Goal: Information Seeking & Learning: Learn about a topic

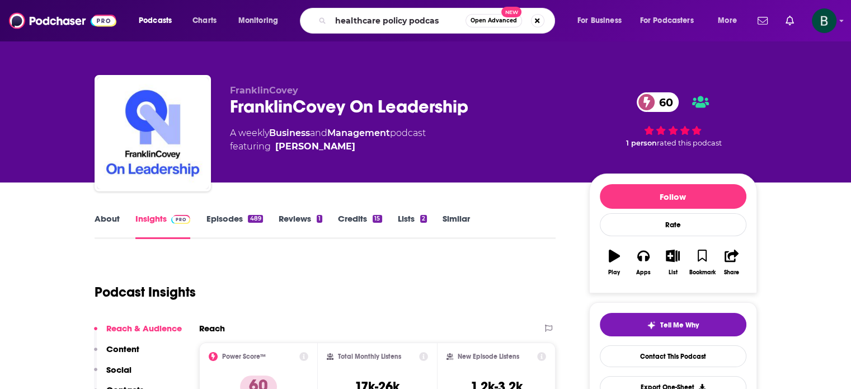
type input "healthcare policy podcast"
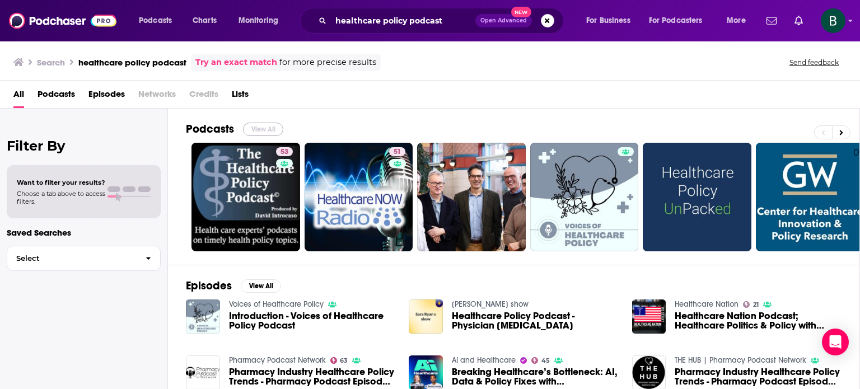
click at [269, 124] on button "View All" at bounding box center [263, 129] width 40 height 13
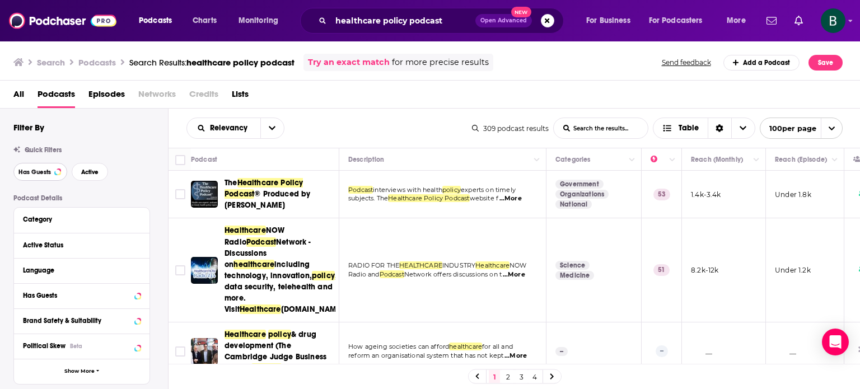
drag, startPoint x: 30, startPoint y: 165, endPoint x: 63, endPoint y: 168, distance: 33.7
click at [30, 165] on button "Has Guests" at bounding box center [40, 172] width 54 height 18
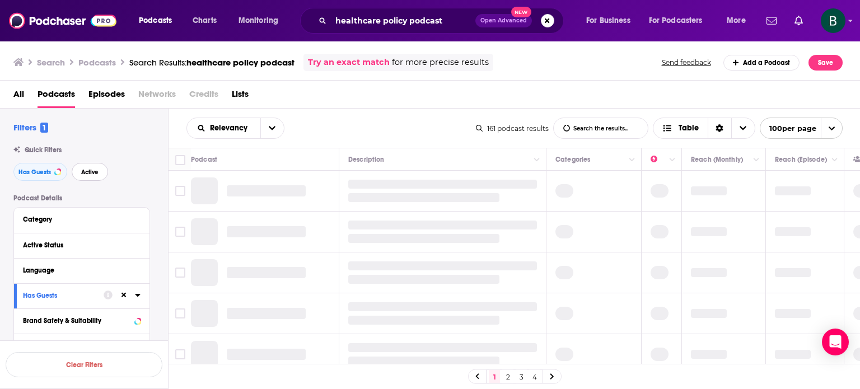
click at [81, 170] on span "Active" at bounding box center [89, 172] width 17 height 6
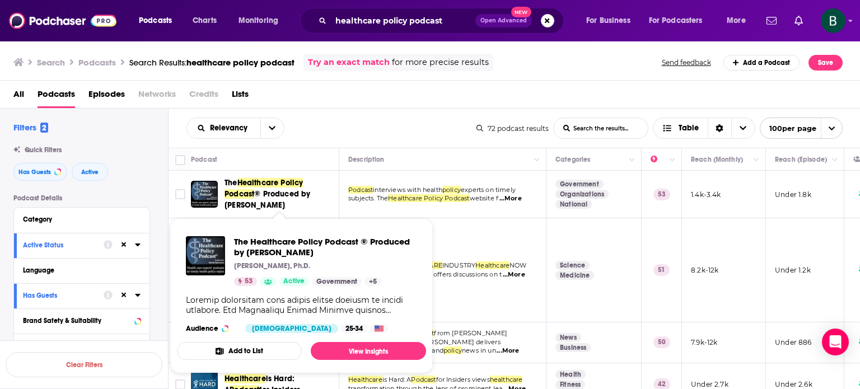
click at [274, 188] on span "The Healthcare Policy Podcast ® Produced by [PERSON_NAME]" at bounding box center [279, 194] width 111 height 34
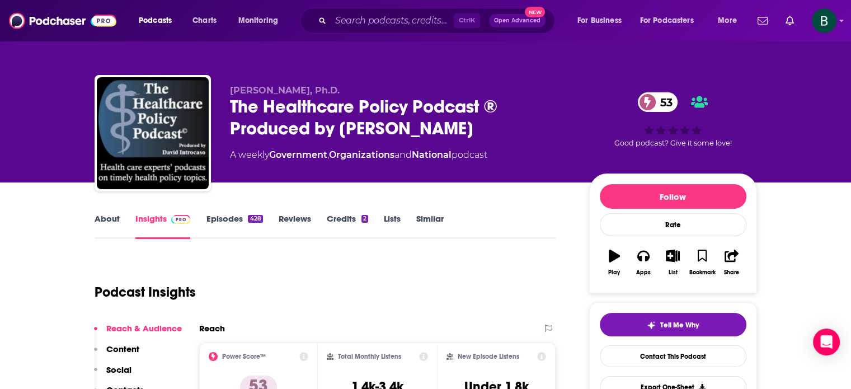
click at [98, 218] on link "About" at bounding box center [107, 226] width 25 height 26
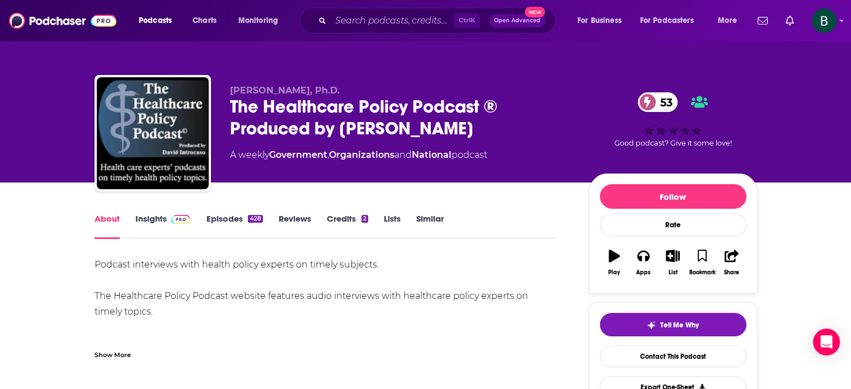
click at [108, 353] on div "Show More" at bounding box center [113, 354] width 36 height 11
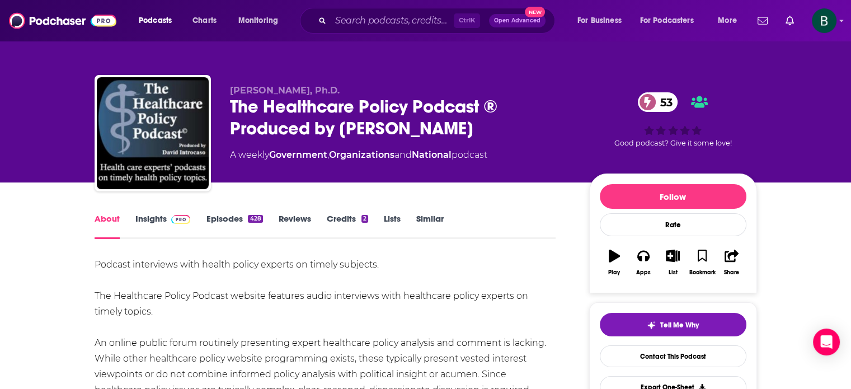
click at [148, 221] on link "Insights" at bounding box center [162, 226] width 55 height 26
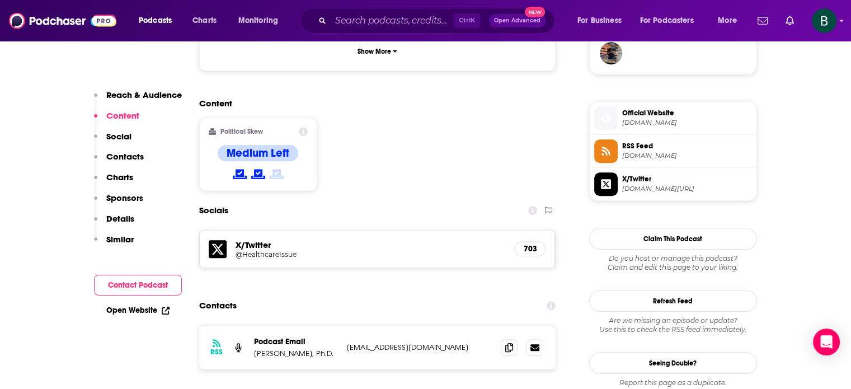
scroll to position [933, 0]
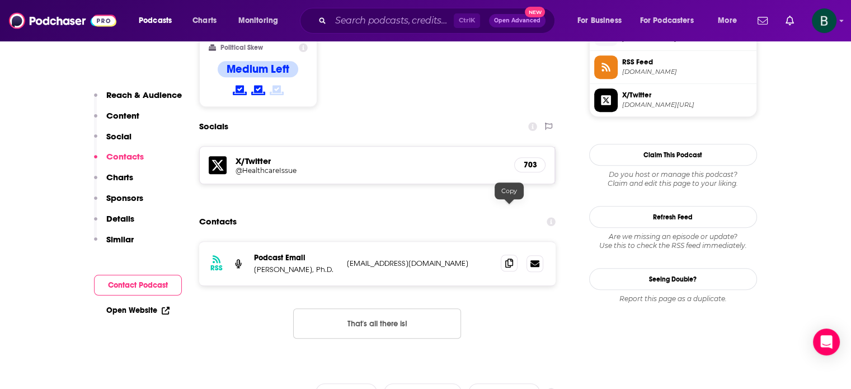
click at [512, 259] on icon at bounding box center [509, 263] width 8 height 9
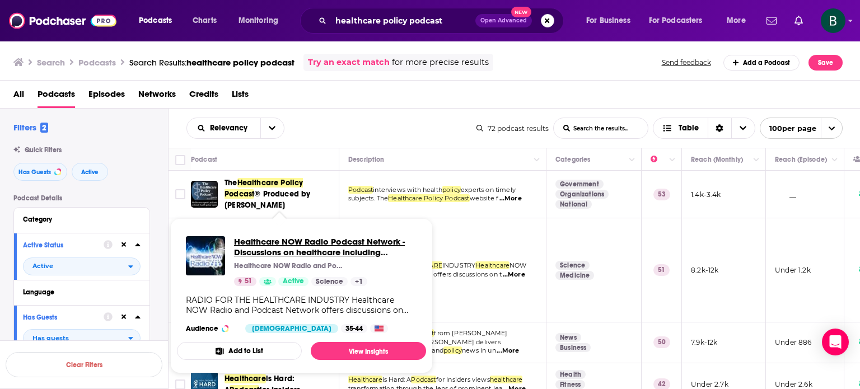
click at [269, 246] on span "Healthcare NOW Radio Podcast Network - Discussions on healthcare including tech…" at bounding box center [319, 262] width 171 height 53
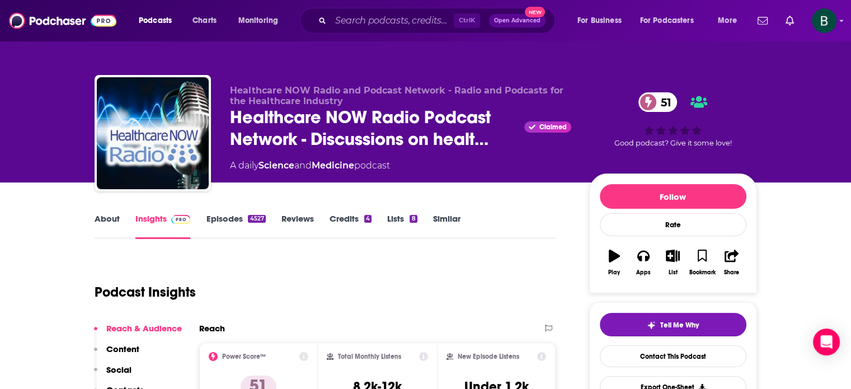
click at [111, 216] on link "About" at bounding box center [107, 226] width 25 height 26
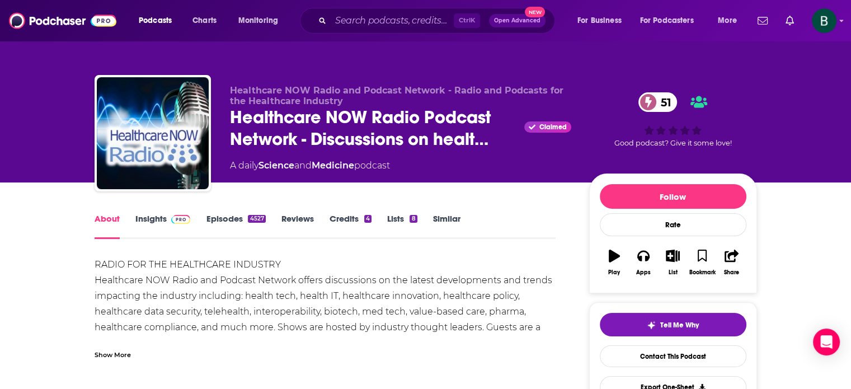
click at [147, 220] on link "Insights" at bounding box center [162, 226] width 55 height 26
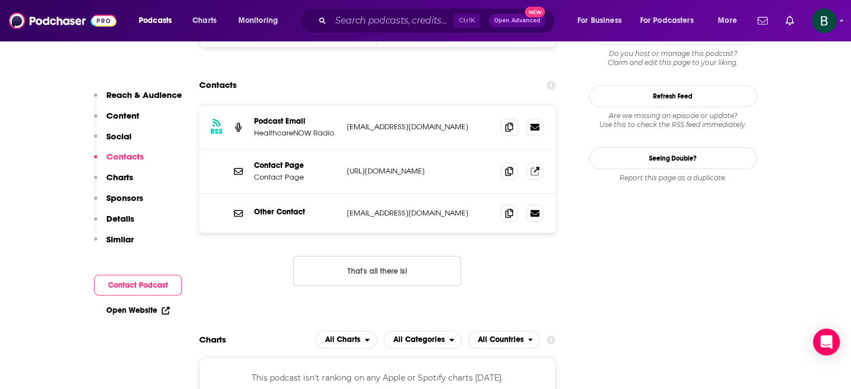
scroll to position [1026, 0]
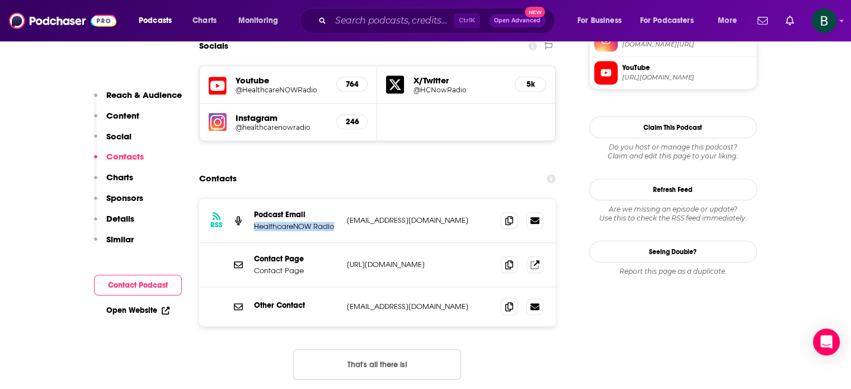
drag, startPoint x: 334, startPoint y: 149, endPoint x: 255, endPoint y: 149, distance: 78.4
click at [255, 222] on p "HealthcareNOW Radio" at bounding box center [296, 227] width 84 height 10
copy p "HealthcareNOW Radio"
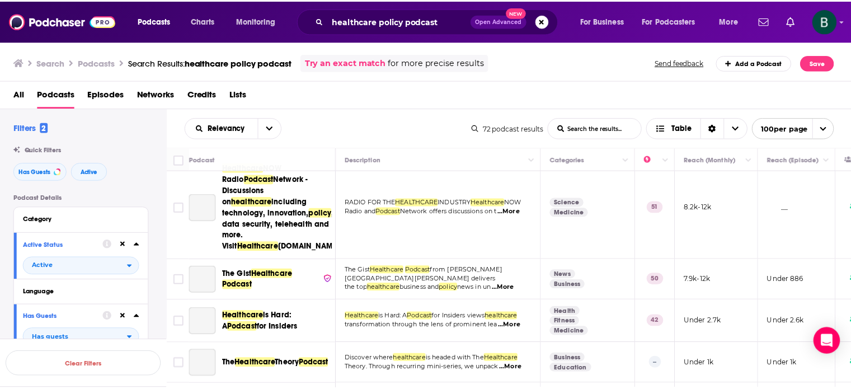
scroll to position [93, 0]
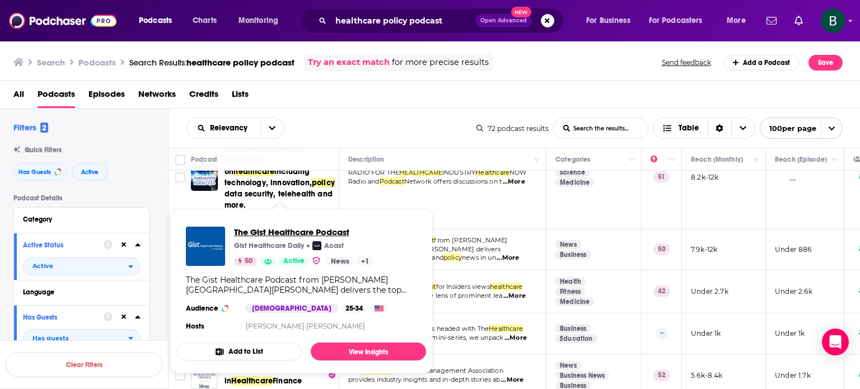
click at [287, 227] on span "The Gist Healthcare Podcast" at bounding box center [303, 232] width 139 height 11
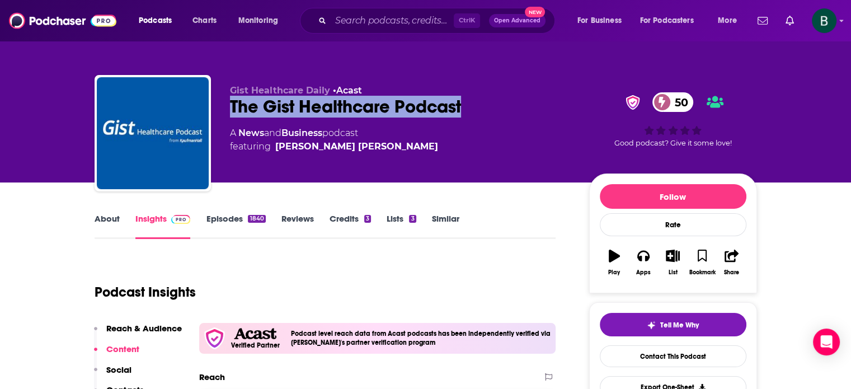
drag, startPoint x: 464, startPoint y: 107, endPoint x: 221, endPoint y: 115, distance: 243.6
click at [221, 115] on div "Gist Healthcare Daily • Acast The Gist Healthcare Podcast 50 A News and Busines…" at bounding box center [426, 135] width 663 height 121
copy h2 "The Gist Healthcare Podcast"
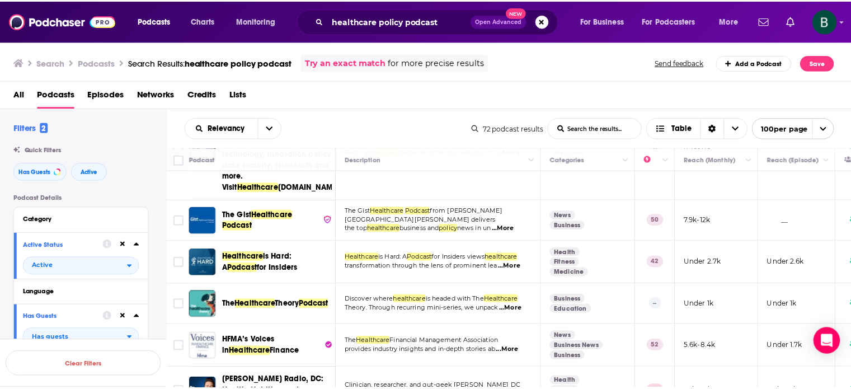
scroll to position [93, 0]
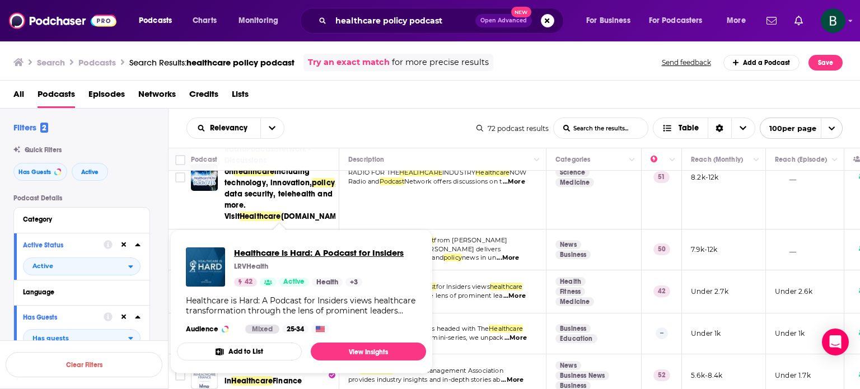
click at [308, 253] on span "Healthcare is Hard: A Podcast for Insiders" at bounding box center [319, 252] width 170 height 11
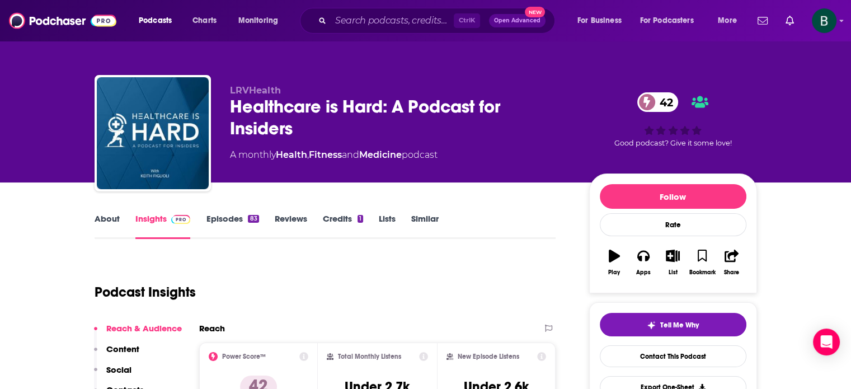
click at [100, 219] on link "About" at bounding box center [107, 226] width 25 height 26
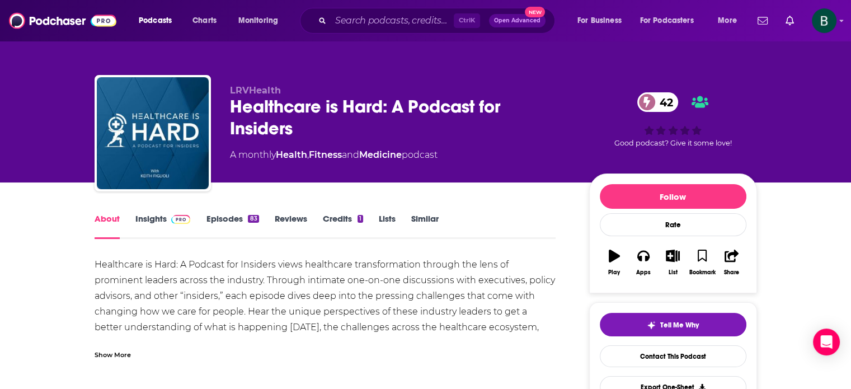
click at [148, 221] on link "Insights" at bounding box center [162, 226] width 55 height 26
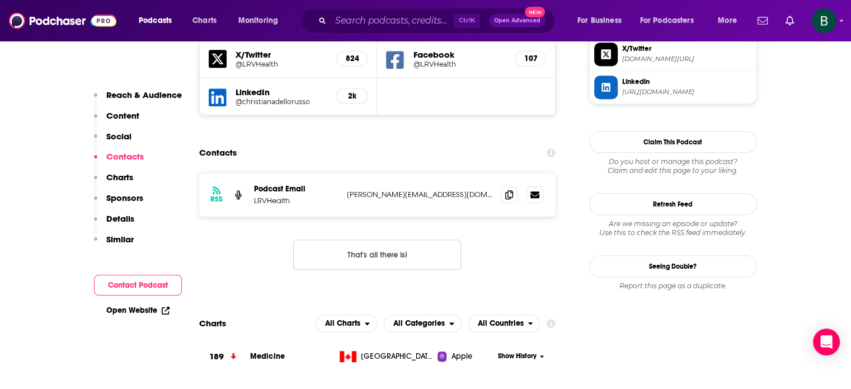
scroll to position [1026, 0]
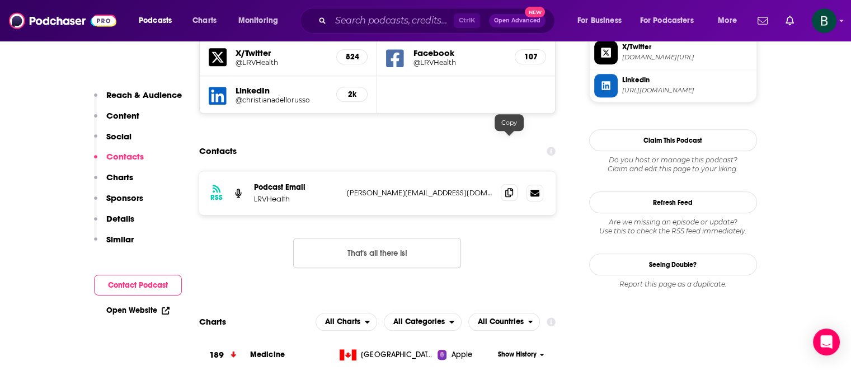
click at [507, 188] on icon at bounding box center [509, 192] width 8 height 9
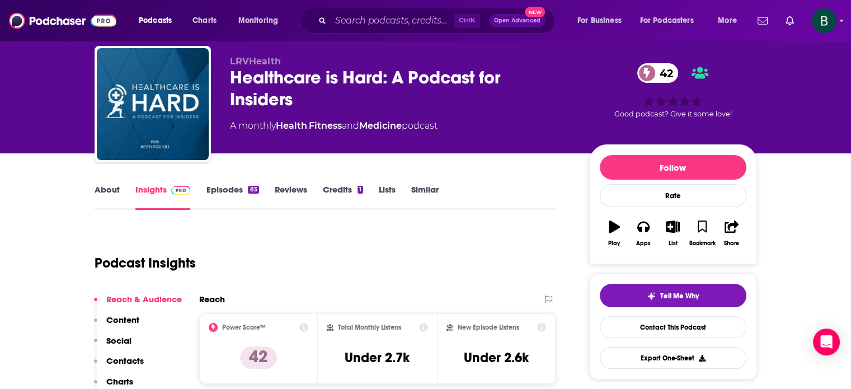
scroll to position [0, 0]
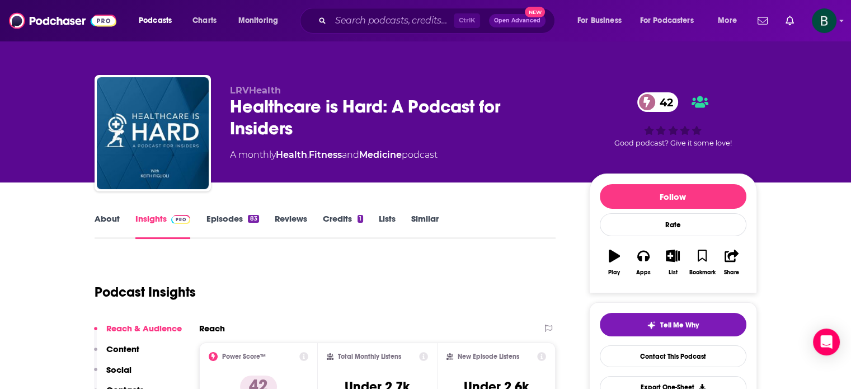
click at [96, 218] on link "About" at bounding box center [107, 226] width 25 height 26
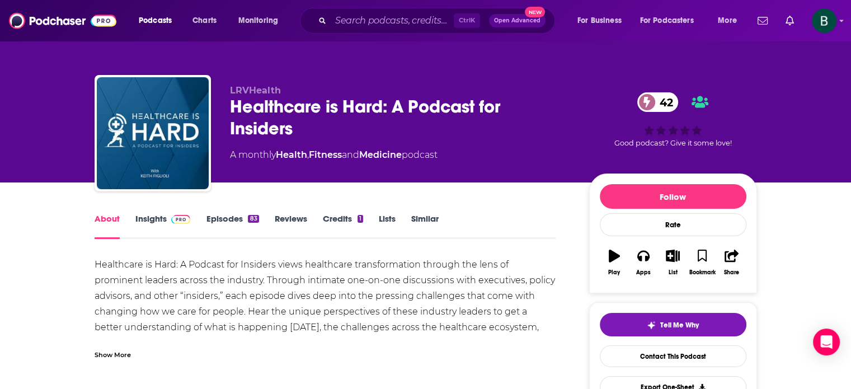
click at [125, 355] on div "Show More" at bounding box center [113, 354] width 36 height 11
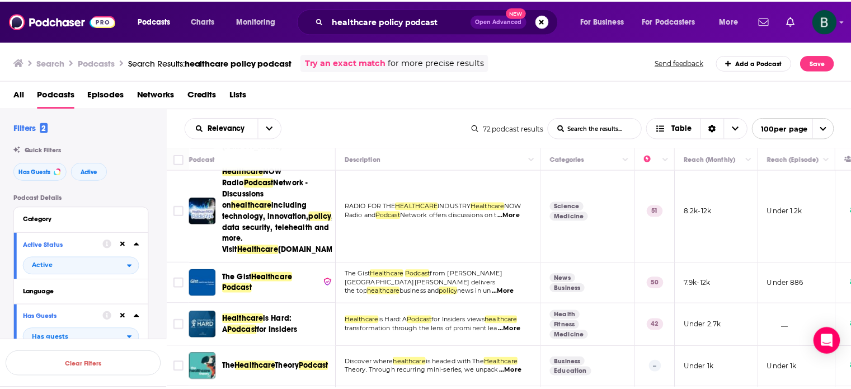
scroll to position [93, 0]
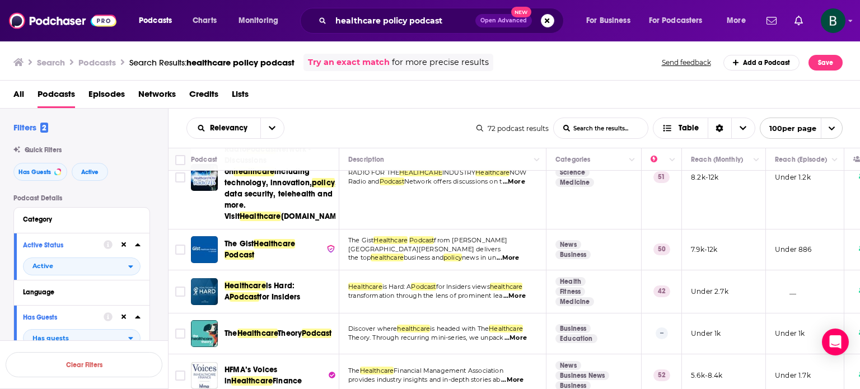
click at [521, 334] on span "...More" at bounding box center [515, 338] width 22 height 9
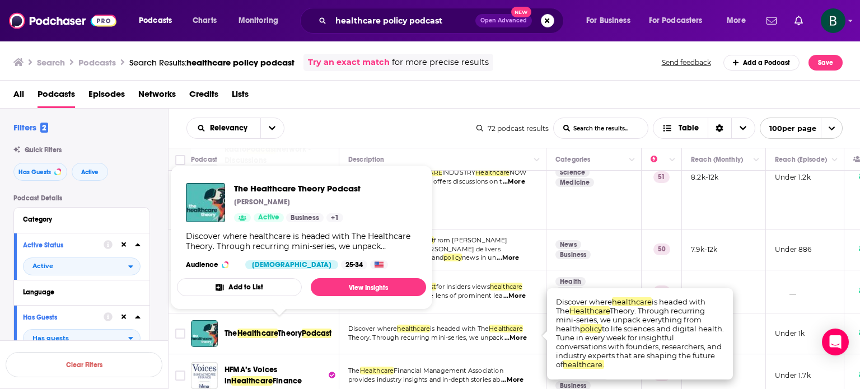
click at [259, 329] on span "Healthcare" at bounding box center [257, 334] width 41 height 10
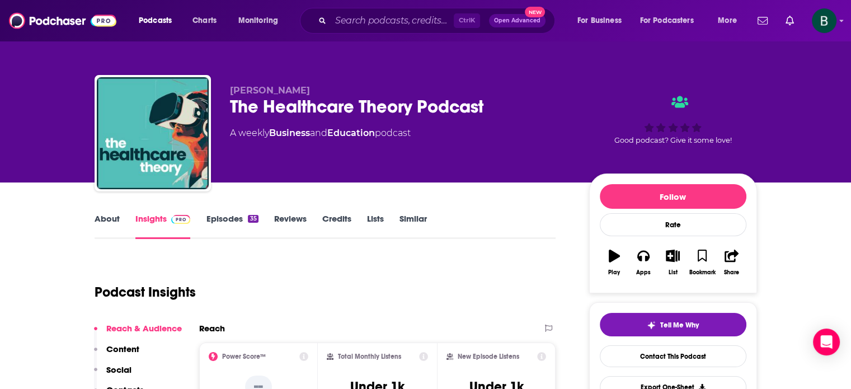
click at [99, 222] on link "About" at bounding box center [107, 226] width 25 height 26
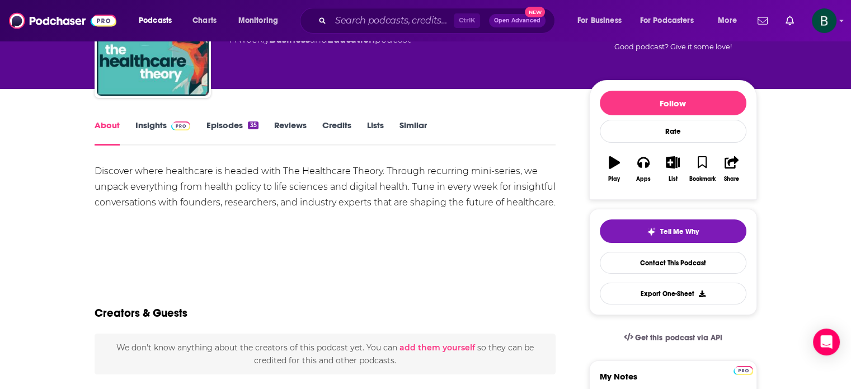
scroll to position [93, 0]
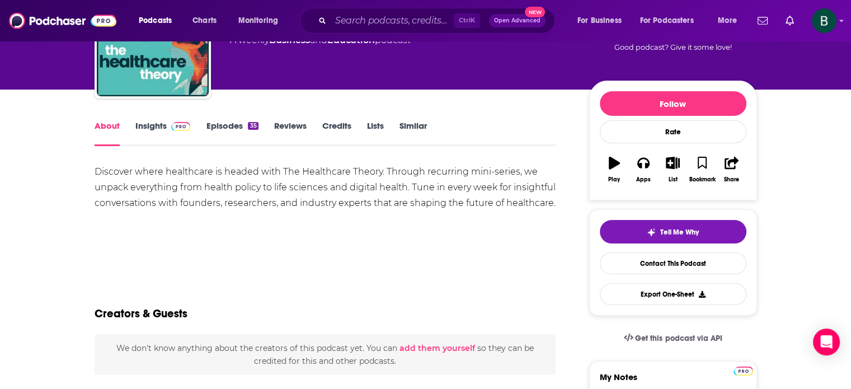
click at [148, 129] on link "Insights" at bounding box center [162, 133] width 55 height 26
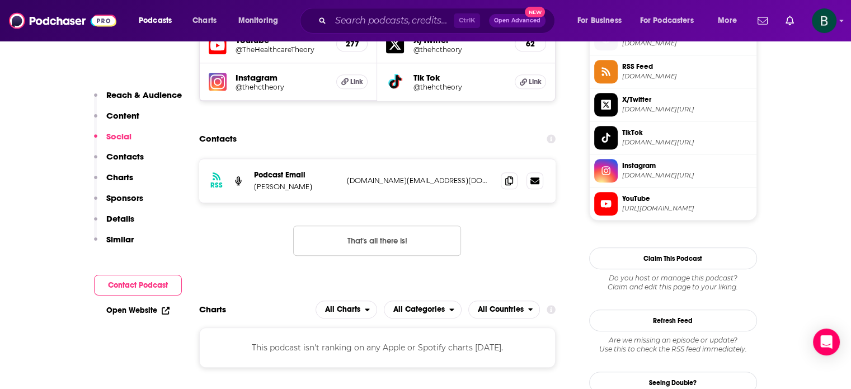
scroll to position [840, 0]
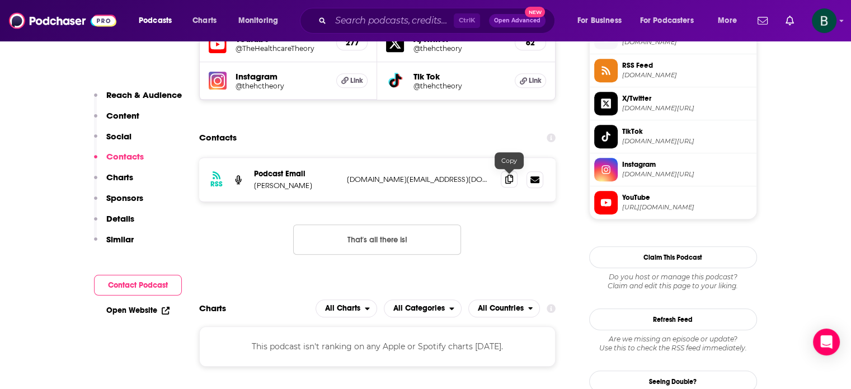
click at [510, 177] on icon at bounding box center [509, 179] width 8 height 9
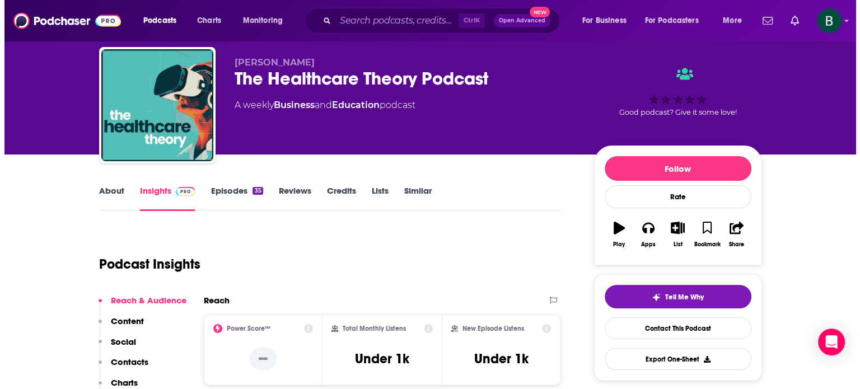
scroll to position [0, 0]
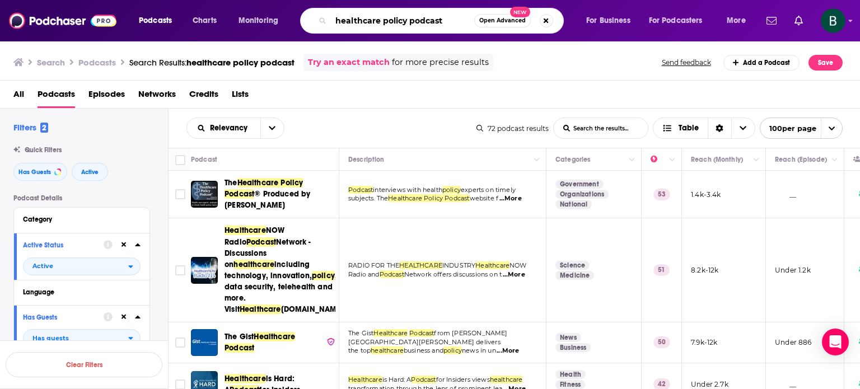
drag, startPoint x: 458, startPoint y: 20, endPoint x: 160, endPoint y: -7, distance: 300.2
click at [160, 0] on html "Podcasts Charts Monitoring healthcare policy podcast Open Advanced New For Busi…" at bounding box center [430, 194] width 860 height 389
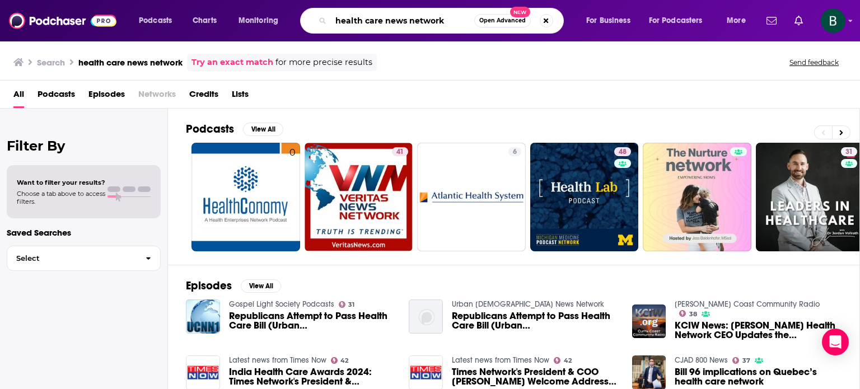
drag, startPoint x: 452, startPoint y: 22, endPoint x: 19, endPoint y: -16, distance: 434.4
click at [19, 0] on html "Podcasts Charts Monitoring health care news network Open Advanced New For Busin…" at bounding box center [430, 194] width 860 height 389
type input "dispatch"
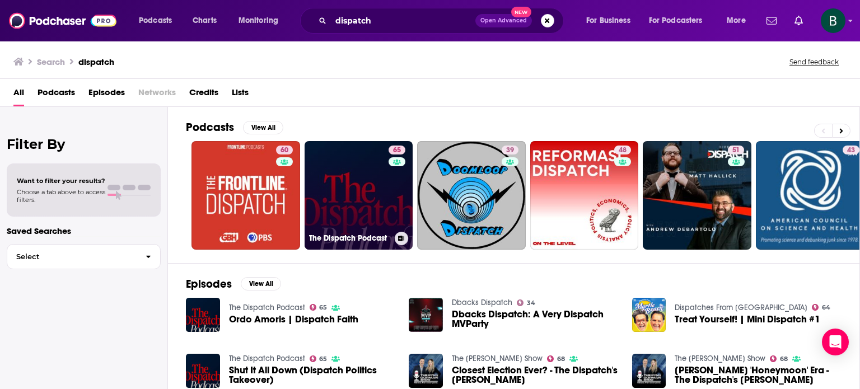
click at [361, 208] on link "65 The Dispatch Podcast" at bounding box center [359, 195] width 109 height 109
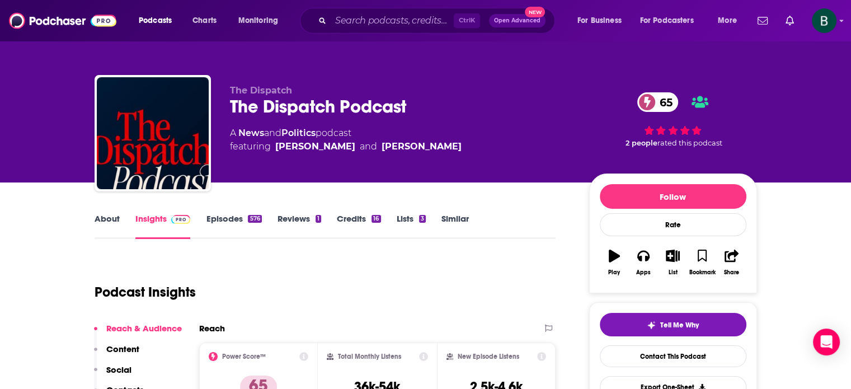
click at [107, 215] on link "About" at bounding box center [107, 226] width 25 height 26
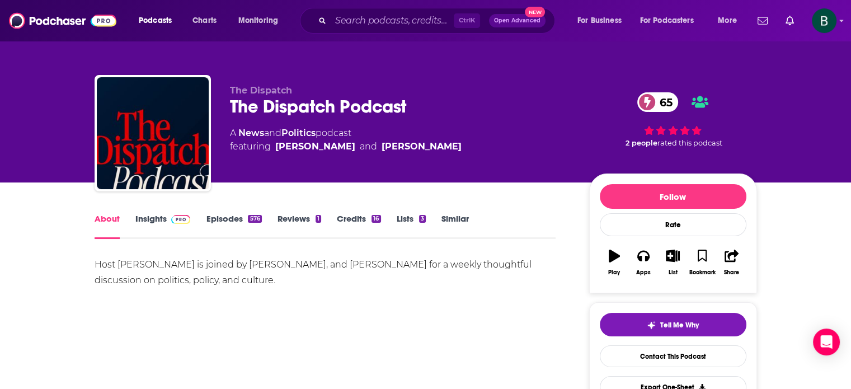
click at [148, 217] on link "Insights" at bounding box center [162, 226] width 55 height 26
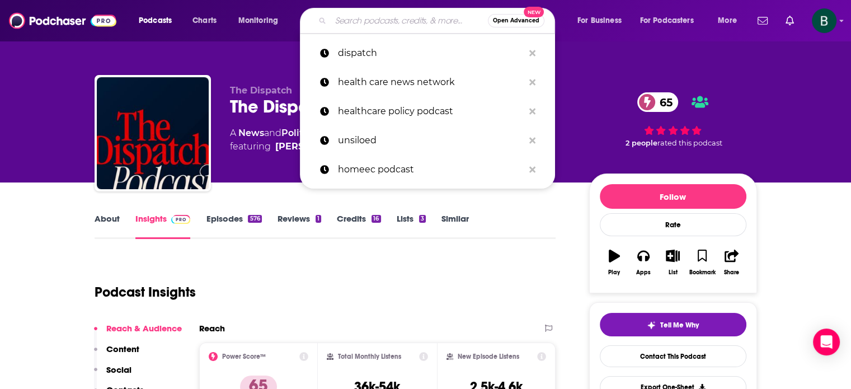
click at [335, 24] on input "Search podcasts, credits, & more..." at bounding box center [409, 21] width 157 height 18
type input "k"
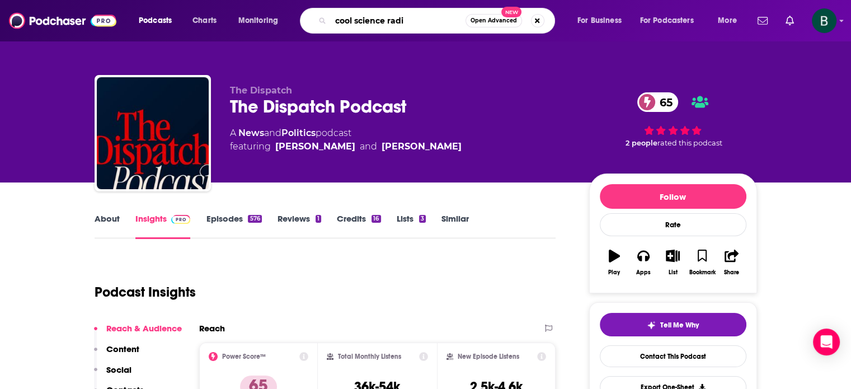
type input "cool science radio"
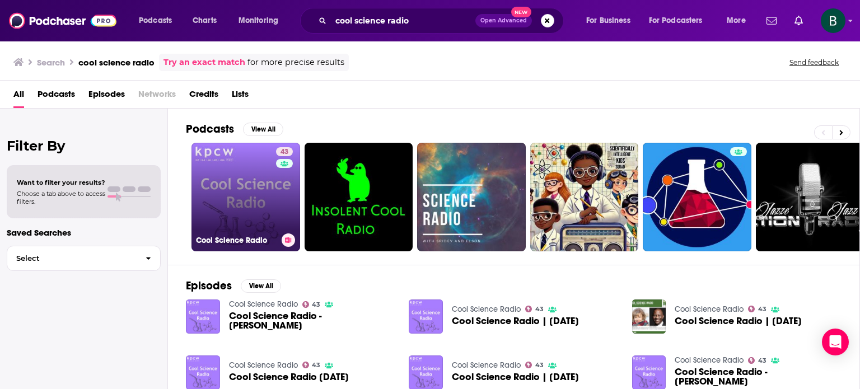
click at [252, 194] on link "43 Cool Science Radio" at bounding box center [245, 197] width 109 height 109
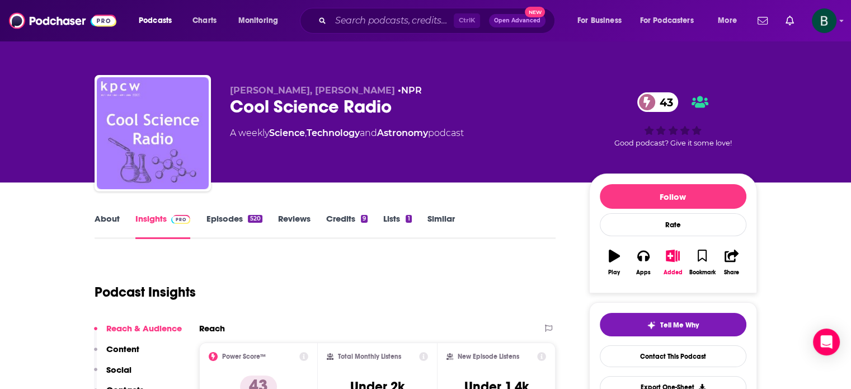
click at [443, 216] on link "Similar" at bounding box center [441, 226] width 27 height 26
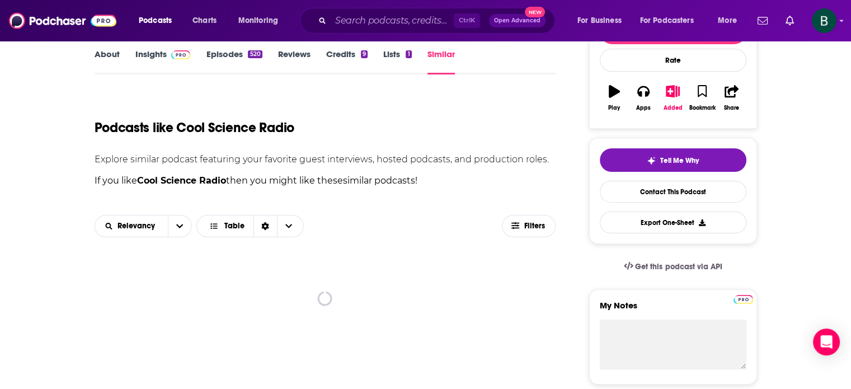
scroll to position [186, 0]
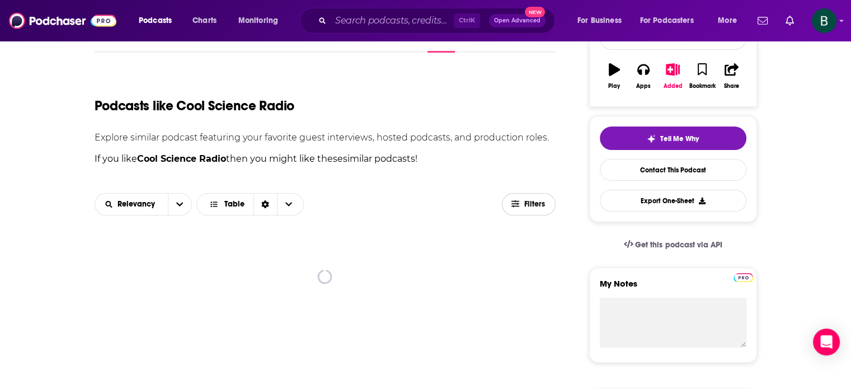
click at [533, 203] on span "Filters" at bounding box center [535, 204] width 22 height 8
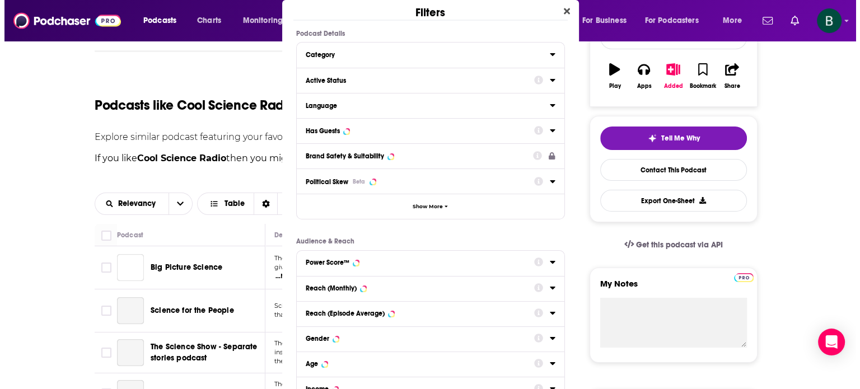
scroll to position [0, 0]
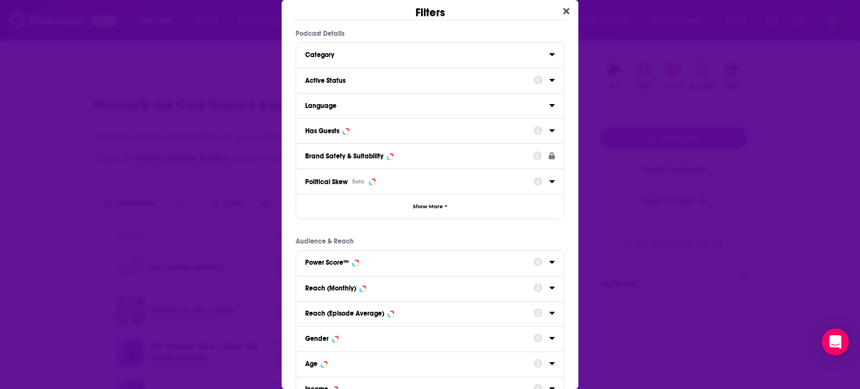
click at [533, 83] on icon "Dialog" at bounding box center [537, 80] width 9 height 9
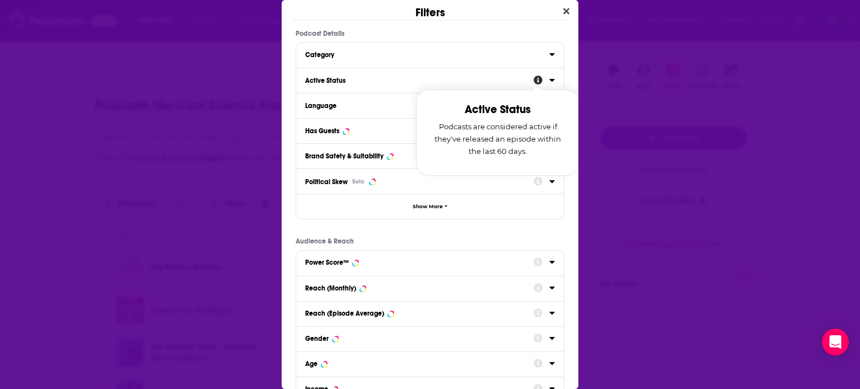
click at [549, 78] on icon "Dialog" at bounding box center [552, 80] width 6 height 9
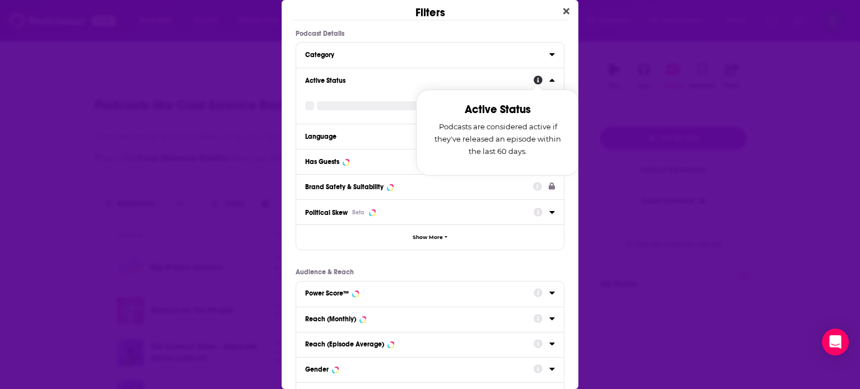
click at [549, 78] on icon "Dialog" at bounding box center [552, 80] width 6 height 9
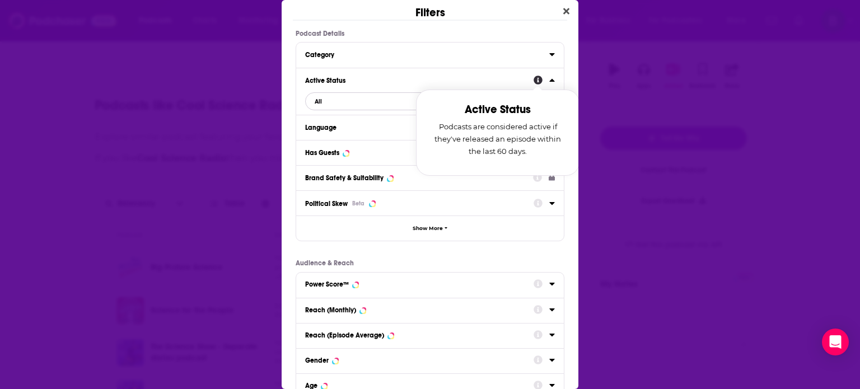
click at [359, 101] on span "All" at bounding box center [424, 101] width 237 height 15
click at [333, 136] on span "Active" at bounding box center [372, 138] width 122 height 6
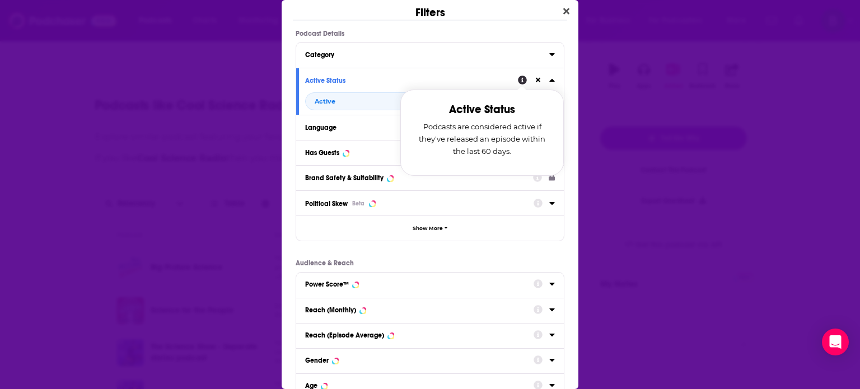
click at [678, 171] on div "Filters Podcast Details Category Active Status Active Status Podcasts are consi…" at bounding box center [430, 194] width 860 height 389
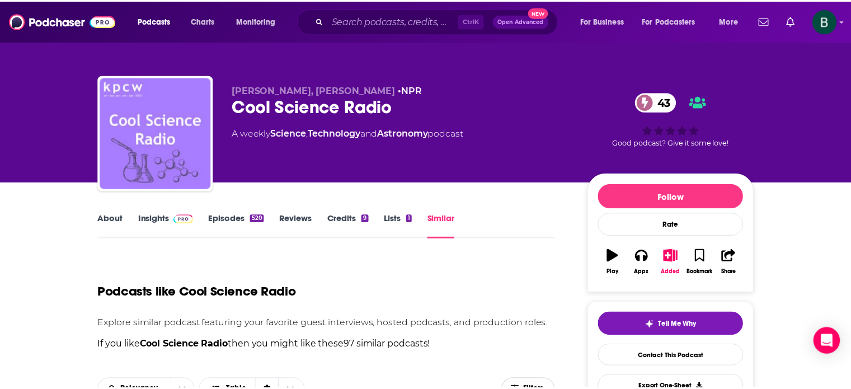
scroll to position [186, 0]
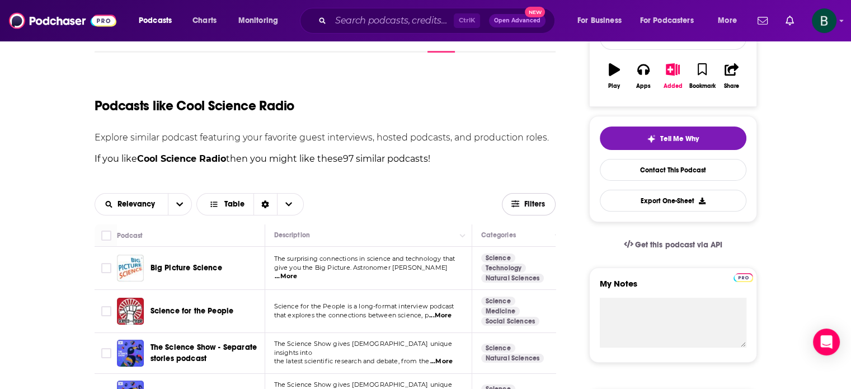
click at [537, 204] on span "Filters" at bounding box center [535, 204] width 22 height 8
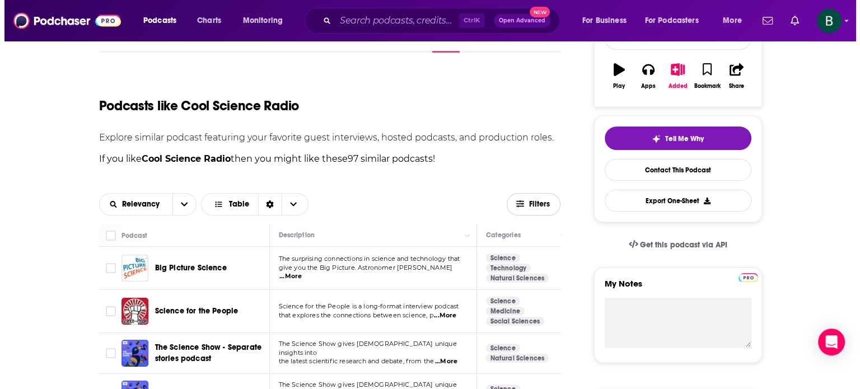
scroll to position [0, 0]
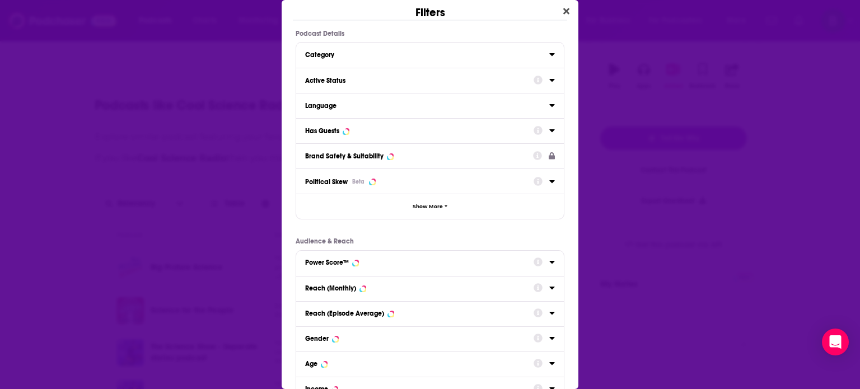
click at [549, 80] on icon "Dialog" at bounding box center [552, 80] width 6 height 9
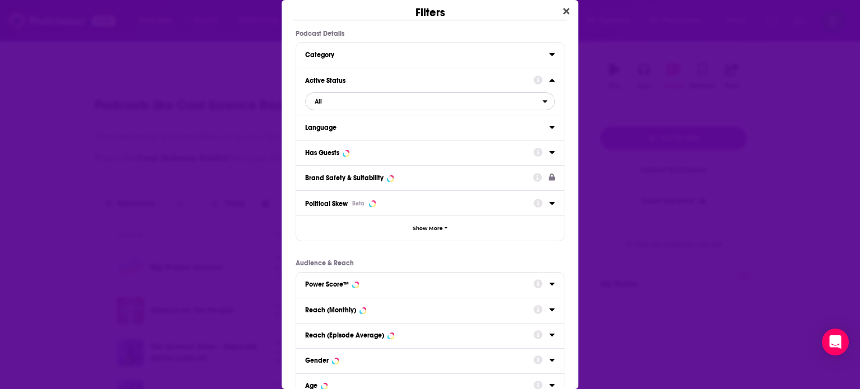
click at [542, 99] on icon "open menu" at bounding box center [544, 101] width 5 height 8
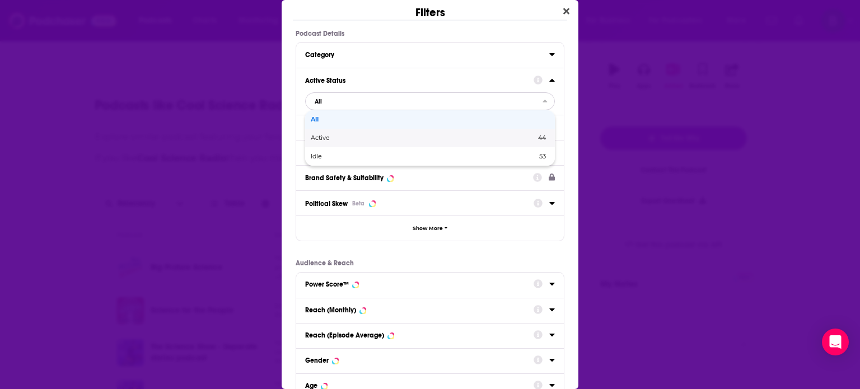
click at [329, 135] on span "Active" at bounding box center [372, 138] width 122 height 6
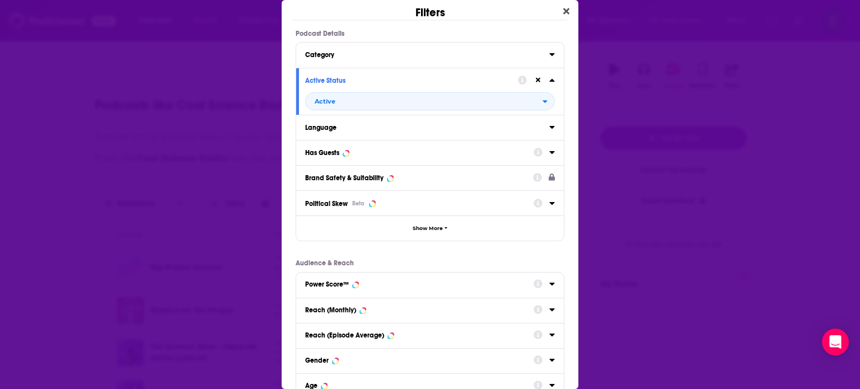
click at [549, 153] on icon "Dialog" at bounding box center [552, 152] width 6 height 9
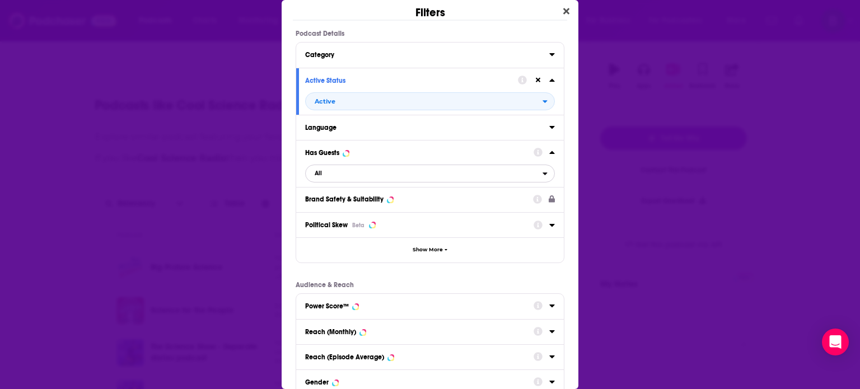
click at [542, 171] on icon "open menu" at bounding box center [544, 174] width 5 height 8
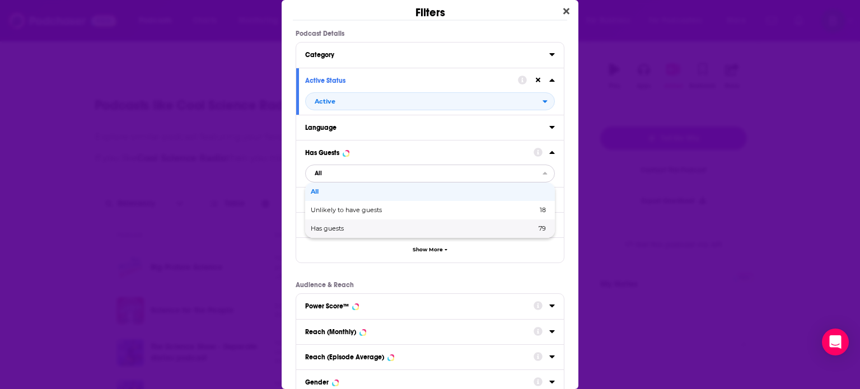
click at [327, 228] on span "Has guests" at bounding box center [375, 229] width 129 height 6
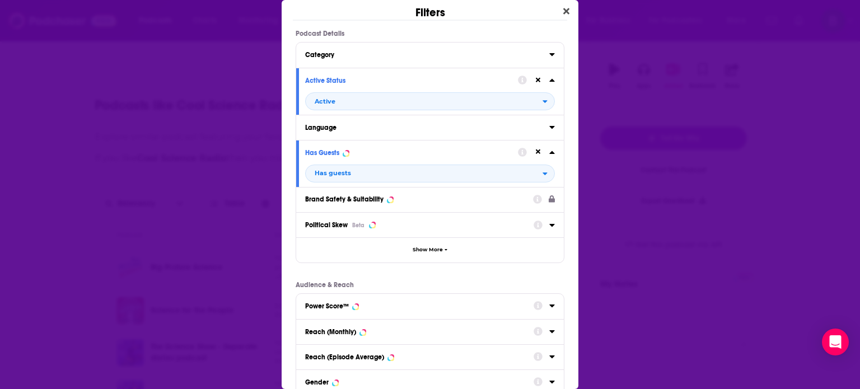
click at [549, 125] on icon "Dialog" at bounding box center [552, 127] width 6 height 9
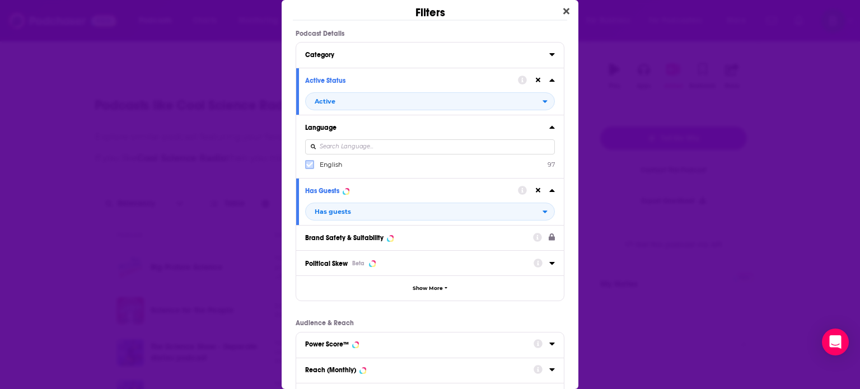
click at [309, 163] on icon "Dialog" at bounding box center [309, 164] width 7 height 7
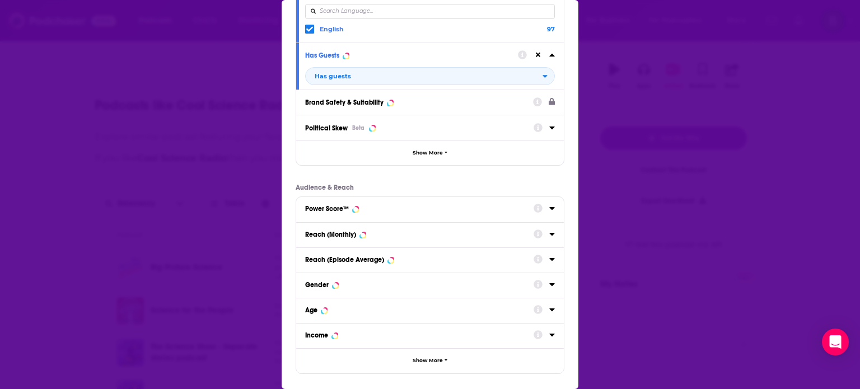
scroll to position [185, 0]
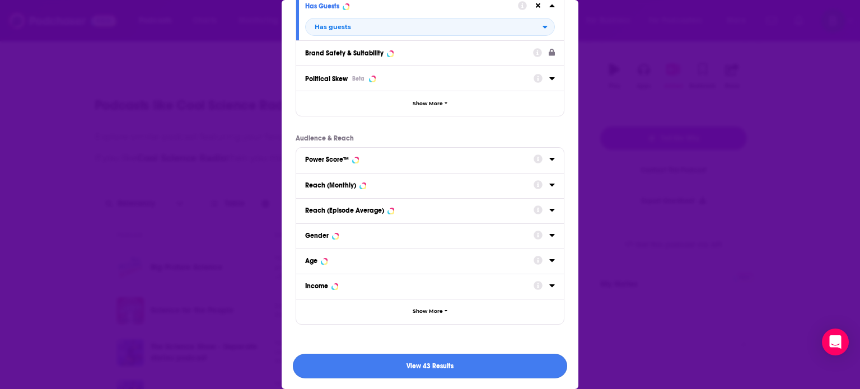
click at [485, 364] on button "View 43 Results" at bounding box center [430, 366] width 274 height 25
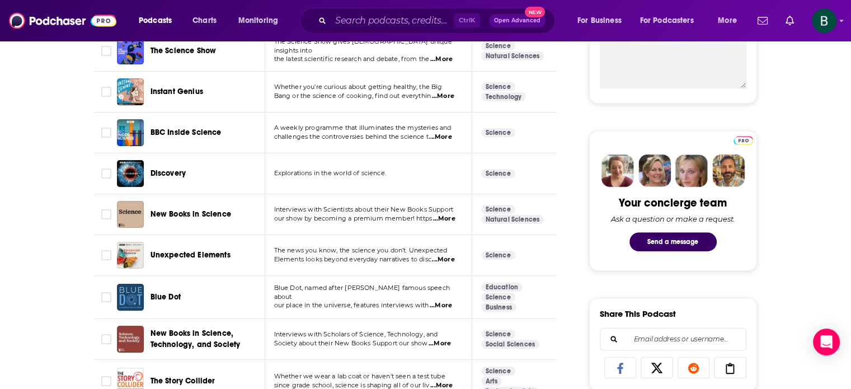
scroll to position [466, 0]
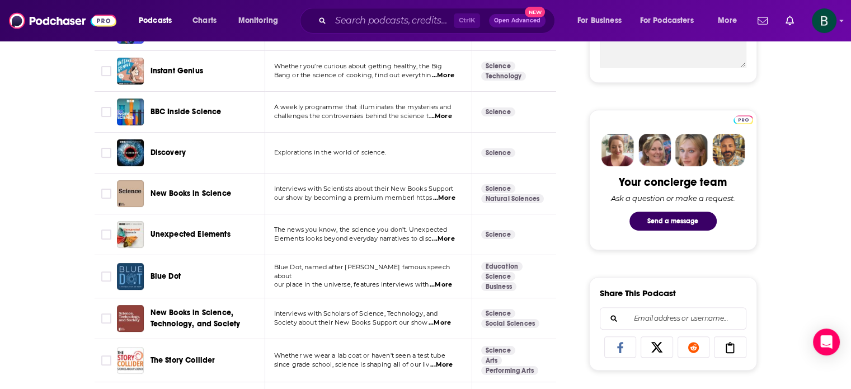
click at [455, 240] on span "...More" at bounding box center [443, 239] width 22 height 9
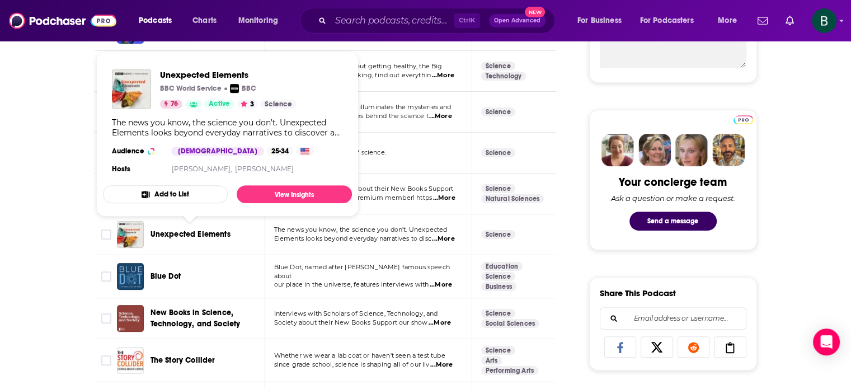
click at [205, 234] on span "Unexpected Elements" at bounding box center [191, 235] width 80 height 10
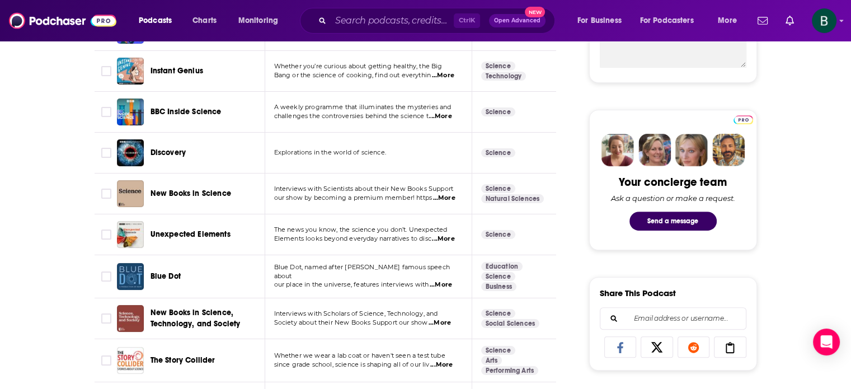
scroll to position [653, 0]
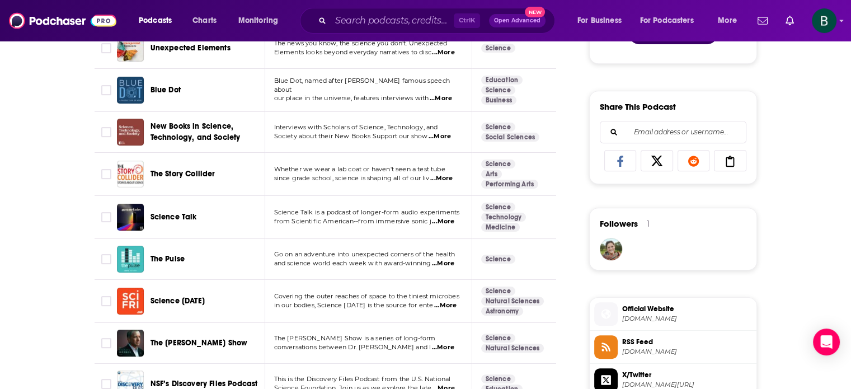
click at [447, 223] on span "...More" at bounding box center [443, 221] width 22 height 9
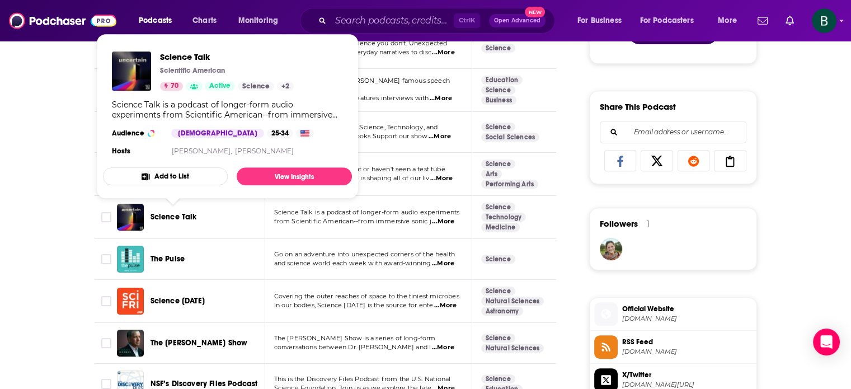
click at [175, 216] on span "Science Talk" at bounding box center [174, 217] width 46 height 10
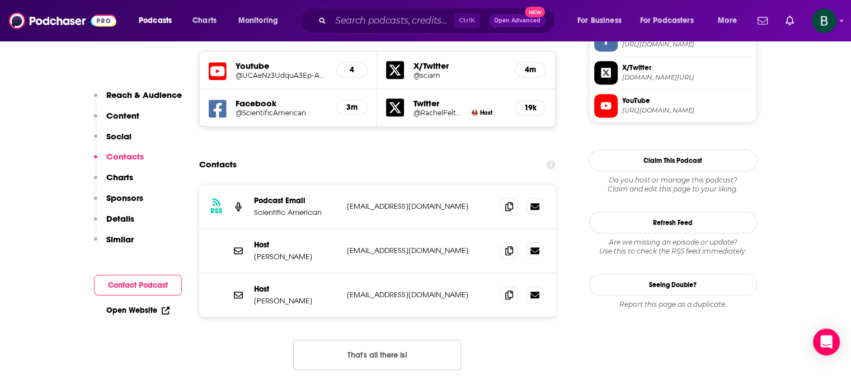
scroll to position [1026, 0]
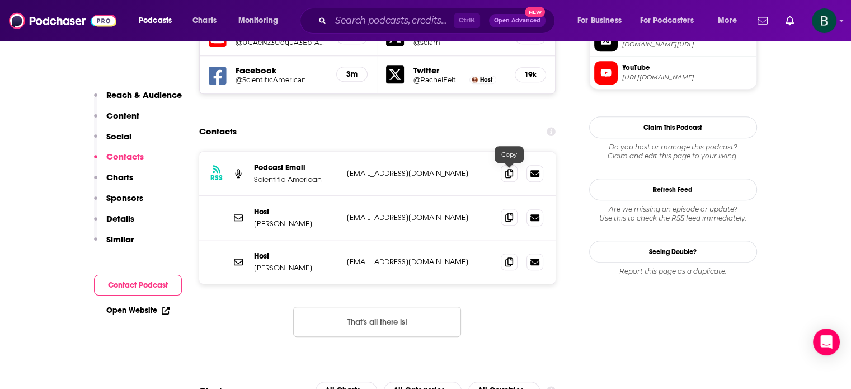
click at [512, 213] on icon at bounding box center [509, 217] width 8 height 9
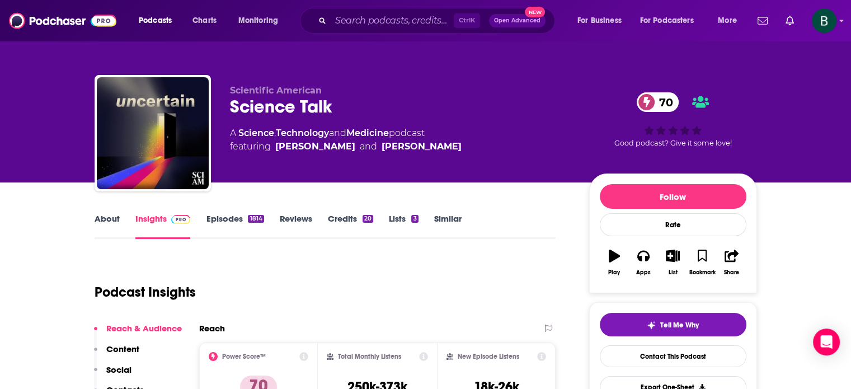
scroll to position [0, 0]
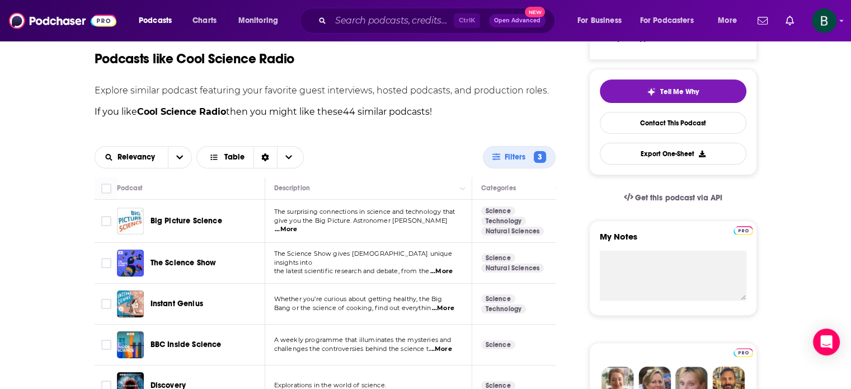
scroll to position [746, 0]
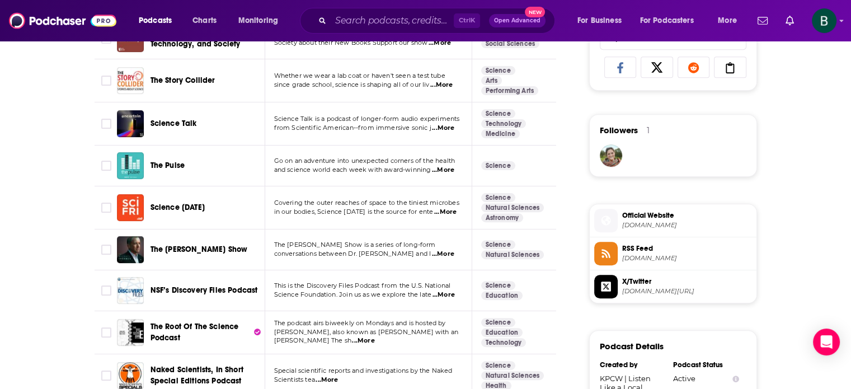
click at [452, 166] on span "...More" at bounding box center [443, 170] width 22 height 9
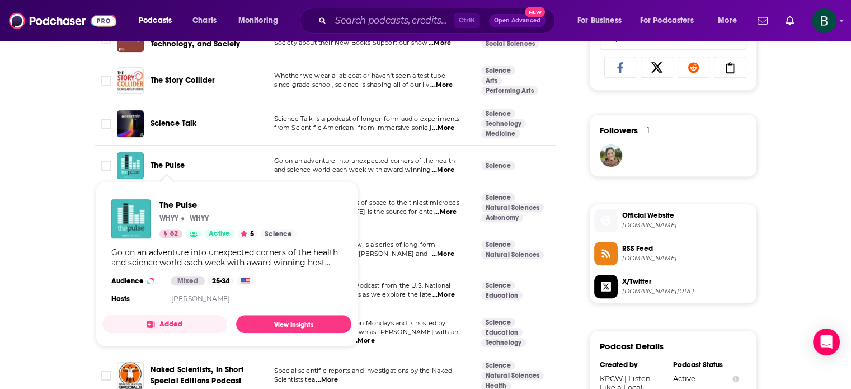
click at [175, 167] on span "The Pulse" at bounding box center [168, 166] width 35 height 10
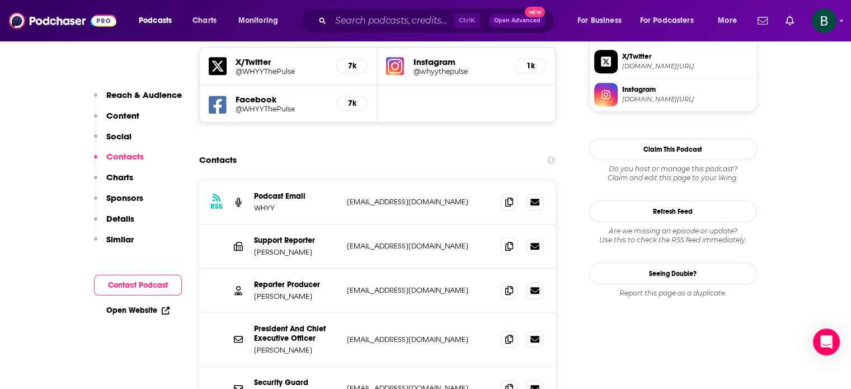
scroll to position [1026, 0]
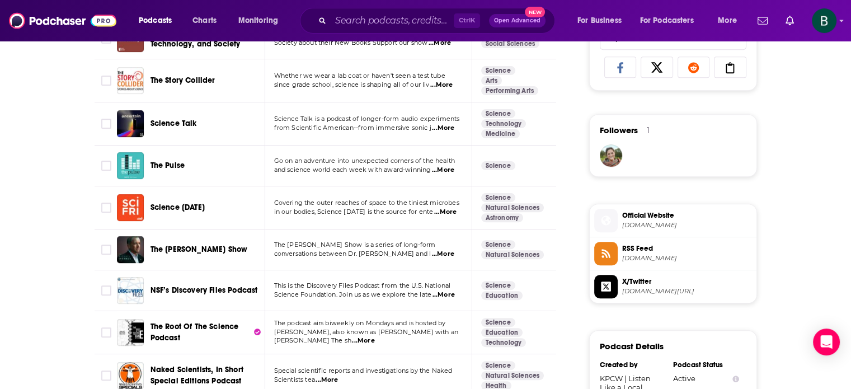
scroll to position [840, 0]
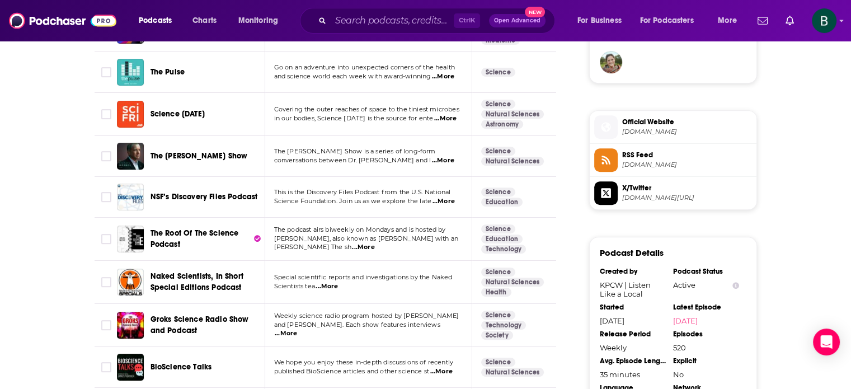
click at [375, 243] on span "...More" at bounding box center [363, 247] width 22 height 9
click at [324, 282] on span "...More" at bounding box center [327, 286] width 22 height 9
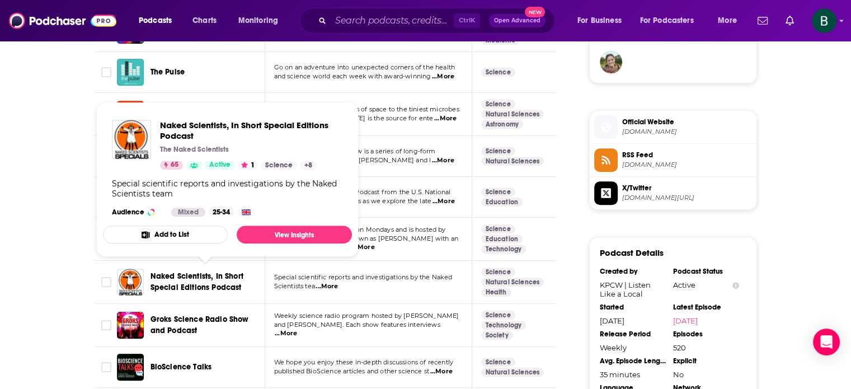
click at [215, 281] on span "Naked Scientists, In Short Special Editions Podcast" at bounding box center [197, 281] width 93 height 21
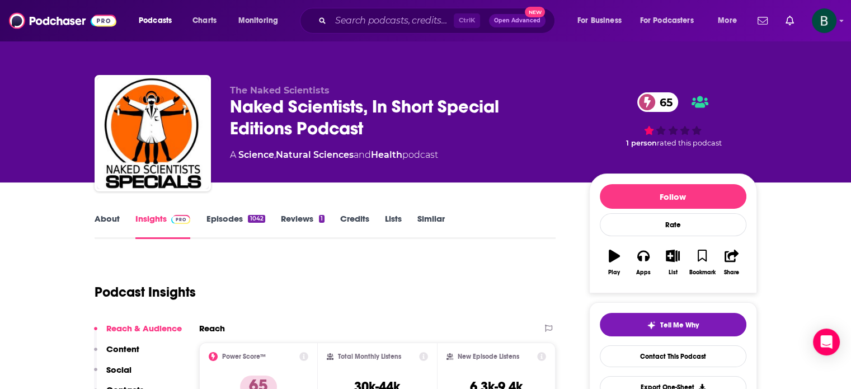
click at [108, 224] on link "About" at bounding box center [107, 226] width 25 height 26
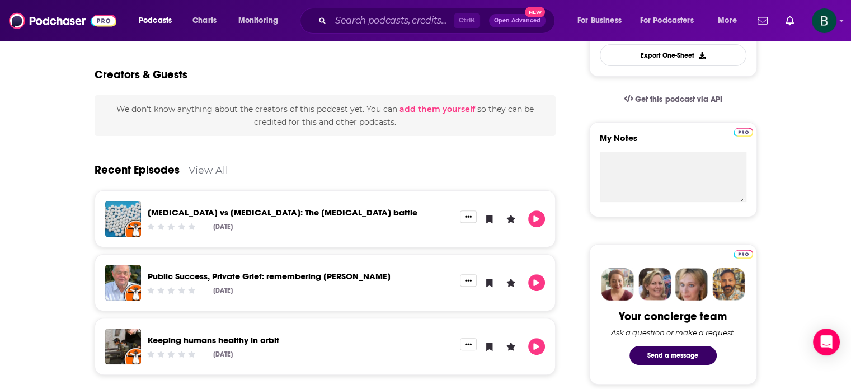
scroll to position [93, 0]
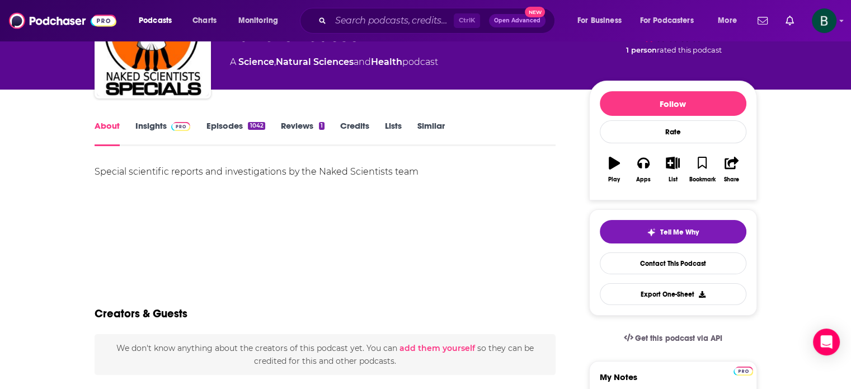
click at [147, 128] on link "Insights" at bounding box center [162, 133] width 55 height 26
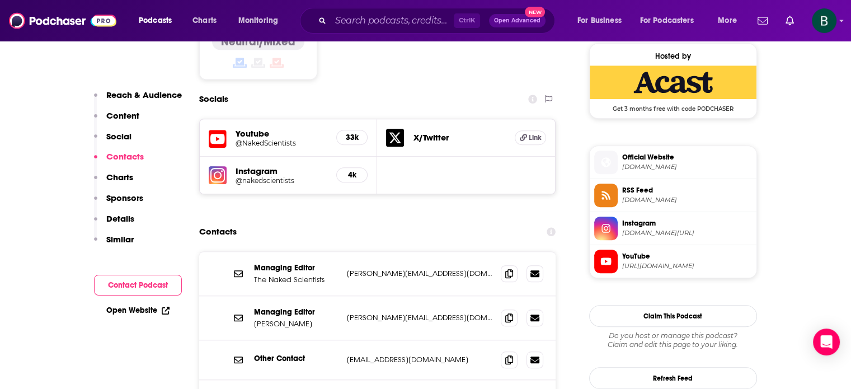
scroll to position [933, 0]
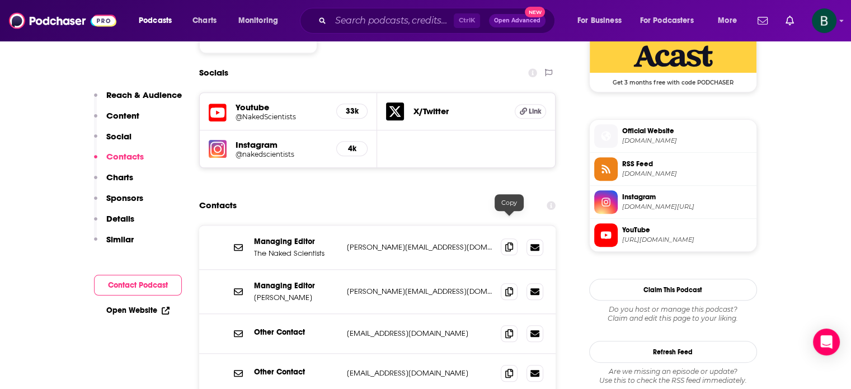
click at [508, 242] on icon at bounding box center [509, 246] width 8 height 9
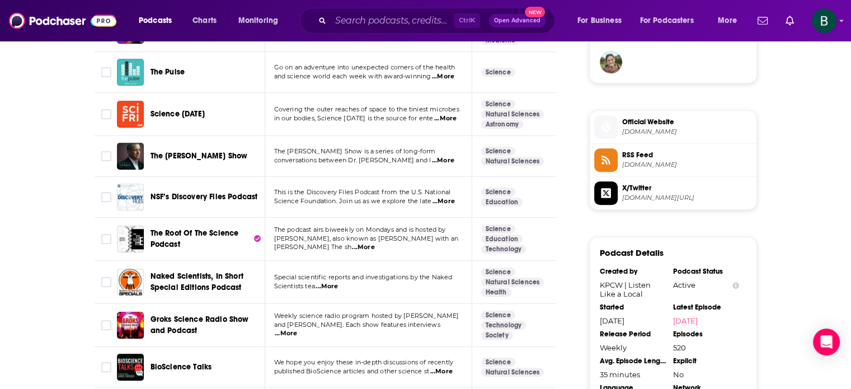
scroll to position [746, 0]
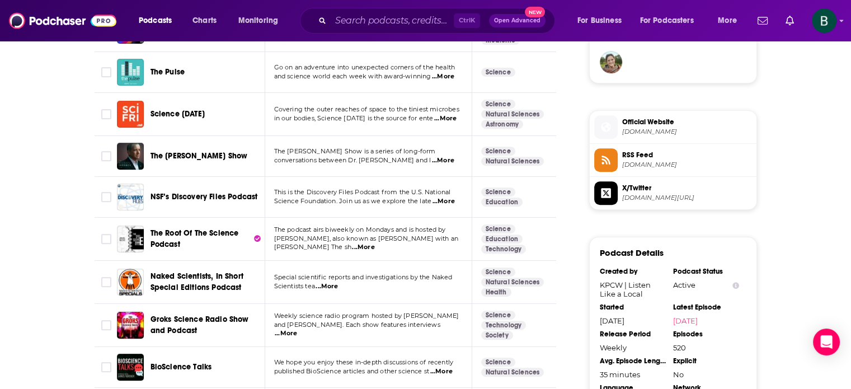
scroll to position [933, 0]
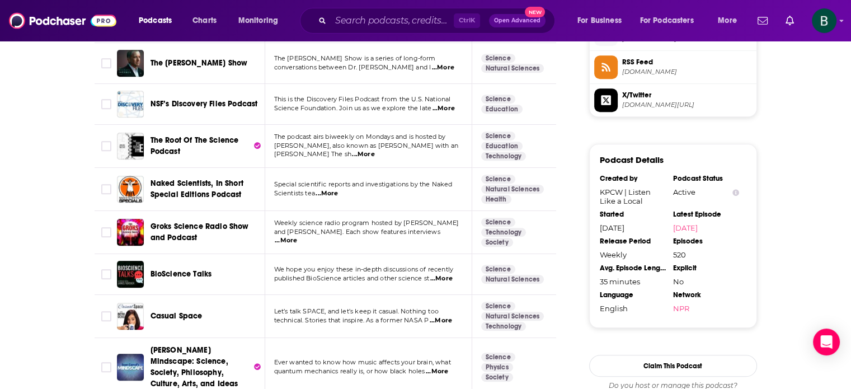
click at [297, 236] on span "...More" at bounding box center [286, 240] width 22 height 9
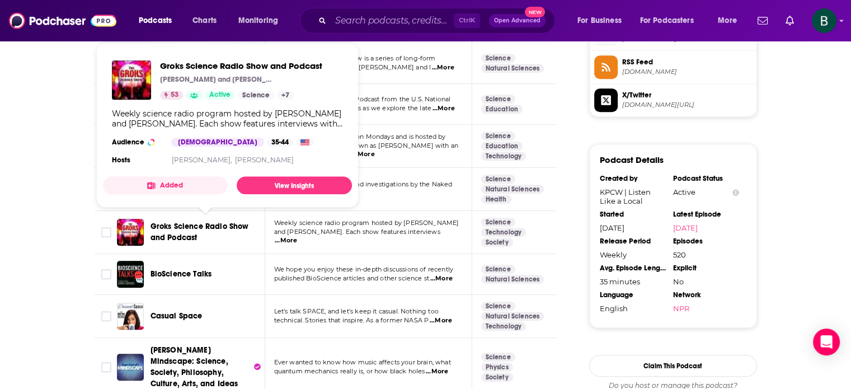
click at [189, 228] on span "Groks Science Radio Show and Podcast" at bounding box center [200, 232] width 99 height 21
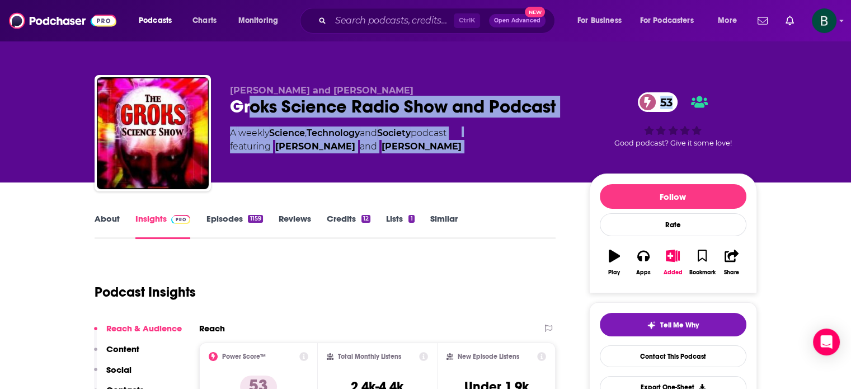
drag, startPoint x: 600, startPoint y: 105, endPoint x: 258, endPoint y: 144, distance: 343.7
click at [249, 121] on div "[PERSON_NAME] and [PERSON_NAME] Science Radio Show and Podcast 53 A weekly Scie…" at bounding box center [493, 135] width 527 height 101
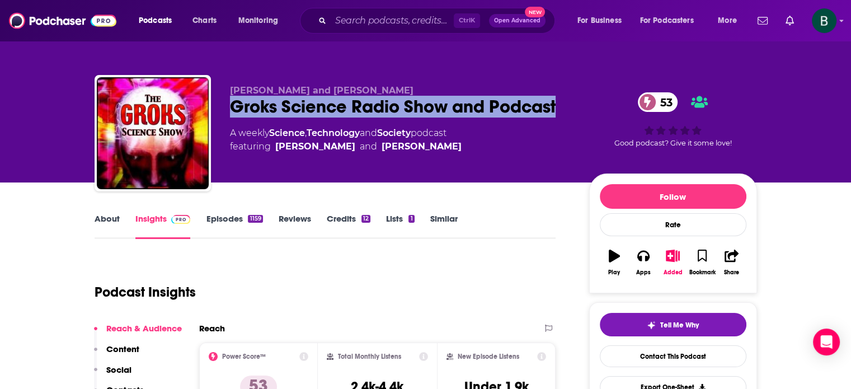
drag, startPoint x: 575, startPoint y: 102, endPoint x: 233, endPoint y: 110, distance: 342.1
click at [233, 110] on div "[PERSON_NAME] and [PERSON_NAME] Science Radio Show and Podcast 53 A weekly Scie…" at bounding box center [493, 135] width 527 height 101
copy h2 "Groks Science Radio Show and Podcast"
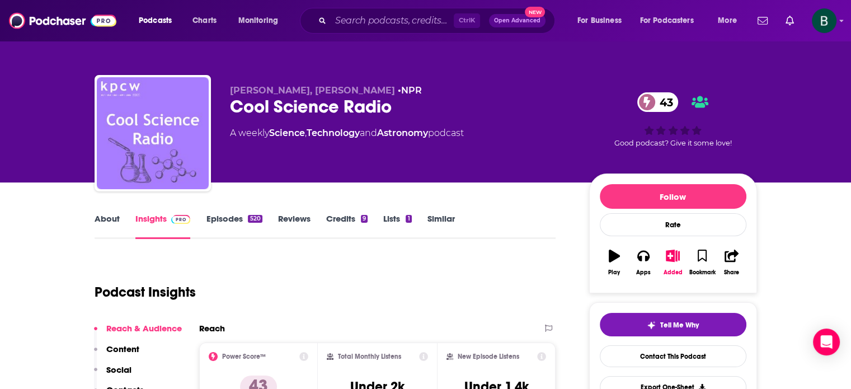
click at [443, 218] on link "Similar" at bounding box center [441, 226] width 27 height 26
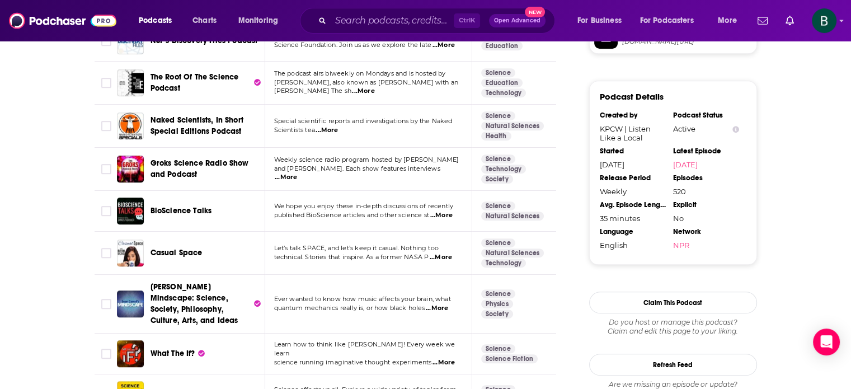
scroll to position [1026, 0]
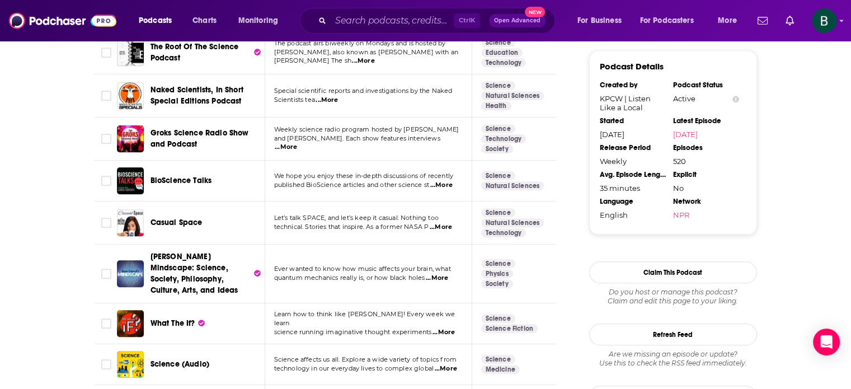
click at [452, 182] on span "...More" at bounding box center [441, 185] width 22 height 9
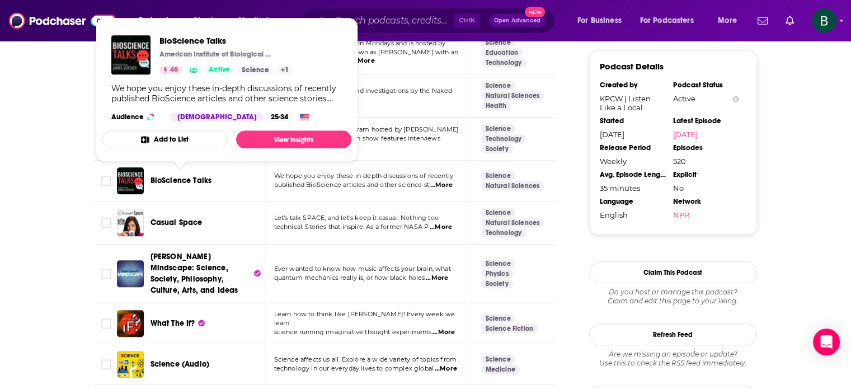
click at [191, 179] on span "BioScience Talks" at bounding box center [182, 181] width 62 height 10
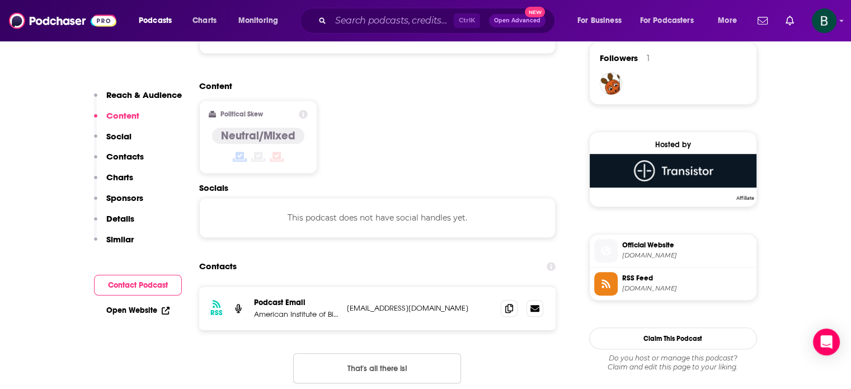
scroll to position [840, 0]
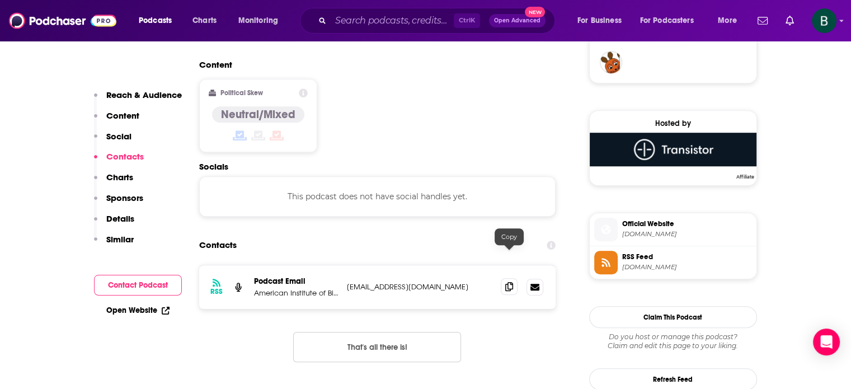
click at [507, 282] on icon at bounding box center [509, 286] width 8 height 9
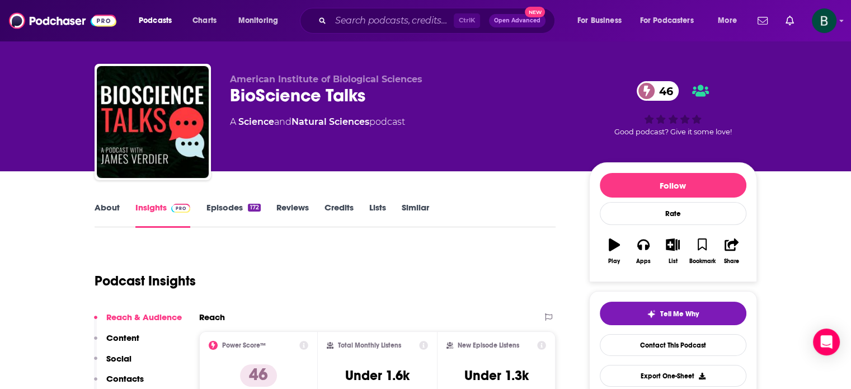
scroll to position [0, 0]
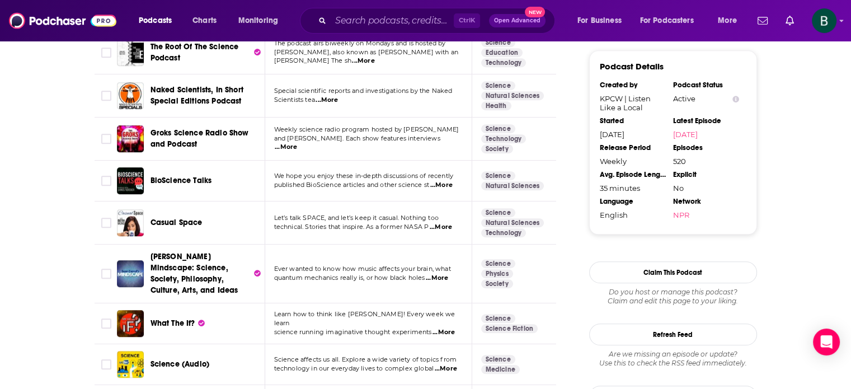
scroll to position [1120, 0]
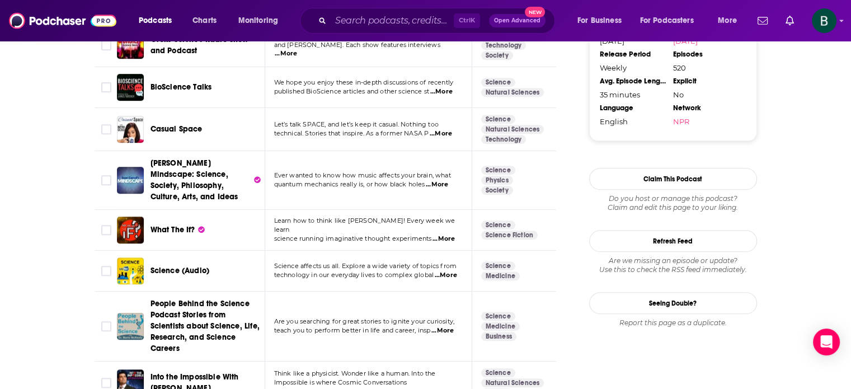
click at [446, 235] on span "...More" at bounding box center [444, 239] width 22 height 9
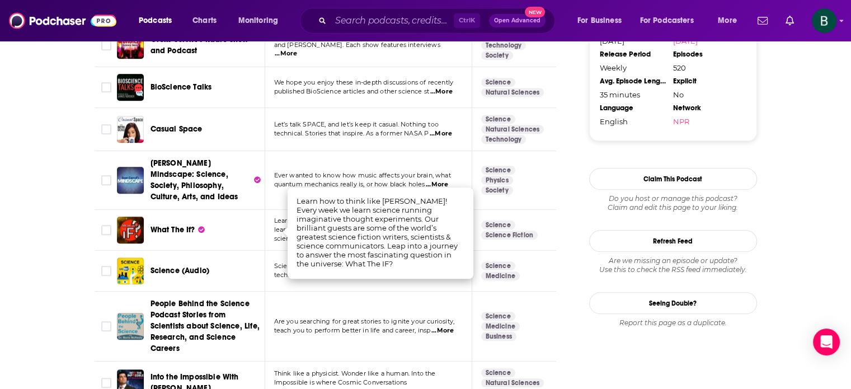
click at [583, 345] on div "About Insights Episodes 520 Reviews Credits 9 Lists 1 Similar Podcasts like Coo…" at bounding box center [333, 151] width 513 height 2118
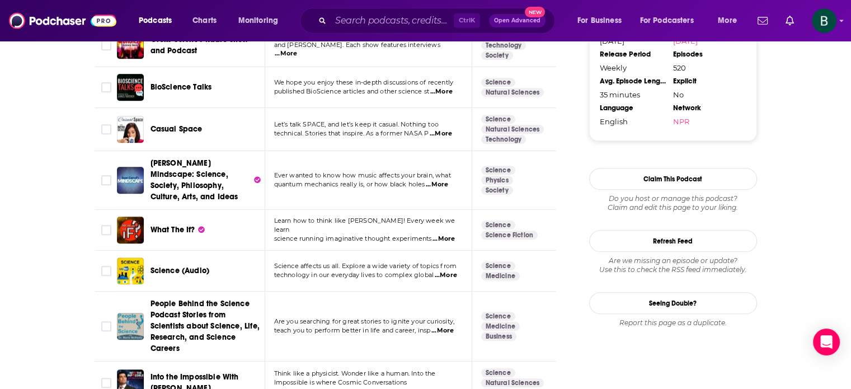
click at [452, 271] on span "...More" at bounding box center [446, 275] width 22 height 9
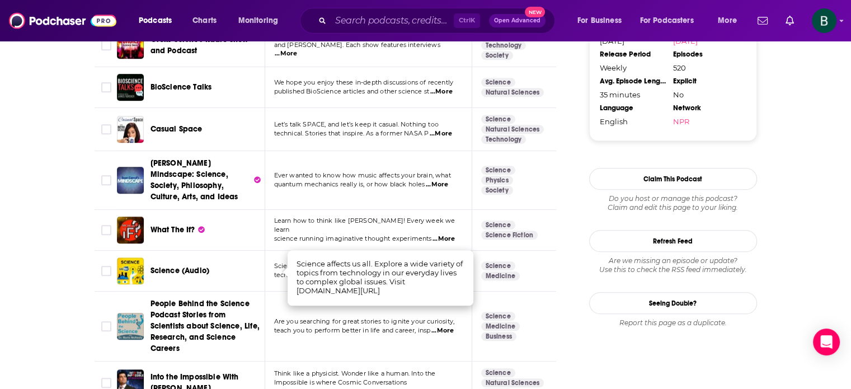
click at [568, 335] on div "About Insights Episodes 520 Reviews Credits 9 Lists 1 Similar Podcasts like Coo…" at bounding box center [333, 151] width 513 height 2118
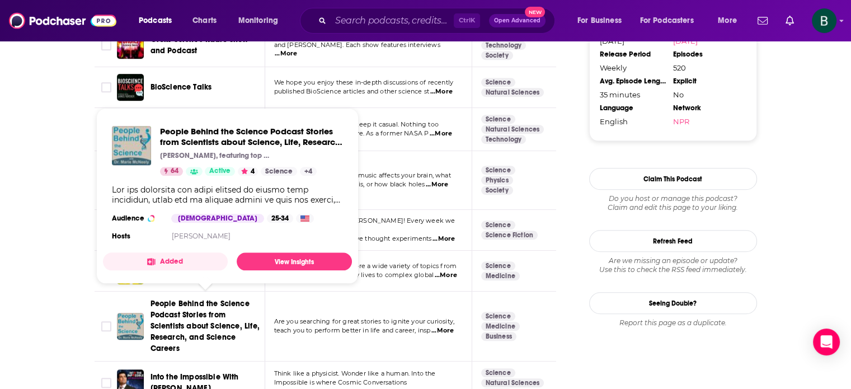
click at [224, 320] on span "People Behind the Science Podcast Stories from Scientists about Science, Life, …" at bounding box center [205, 326] width 109 height 54
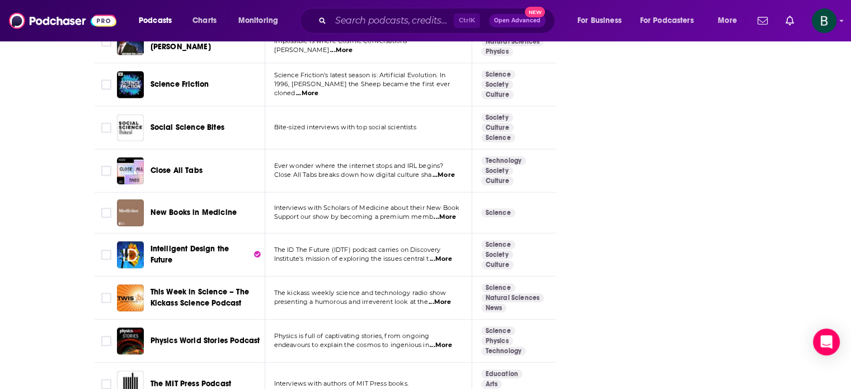
scroll to position [1492, 0]
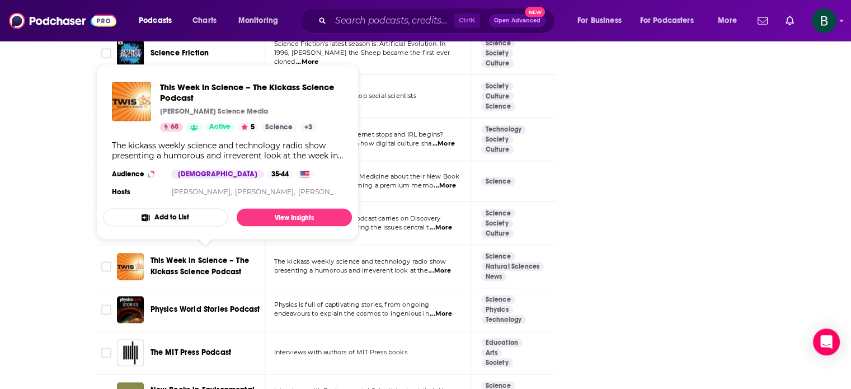
click at [196, 263] on span "This Week in Science – The Kickass Science Podcast" at bounding box center [200, 266] width 99 height 21
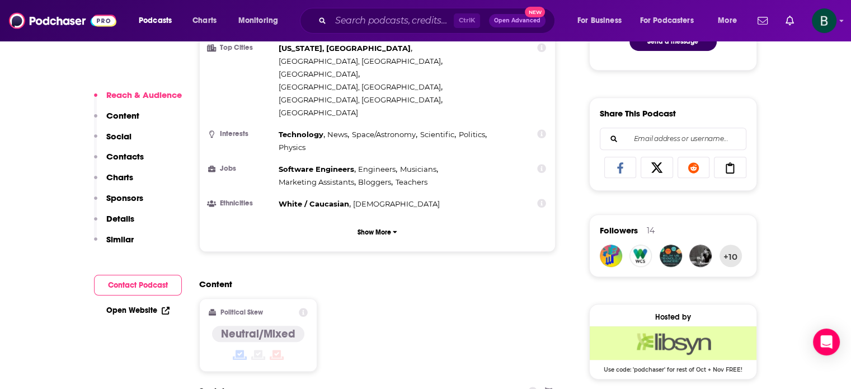
scroll to position [653, 0]
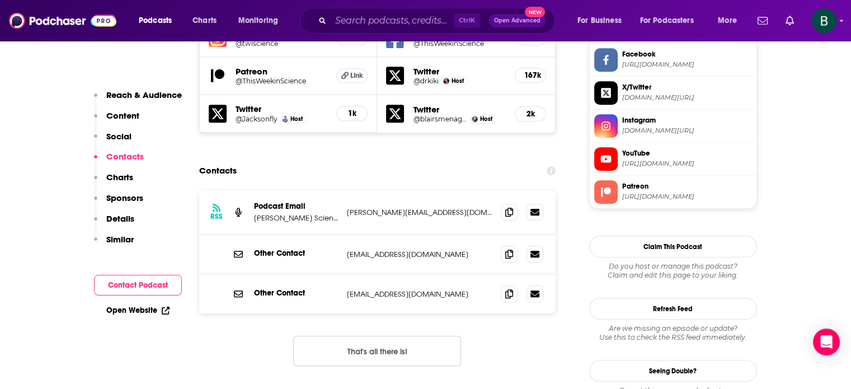
scroll to position [1120, 0]
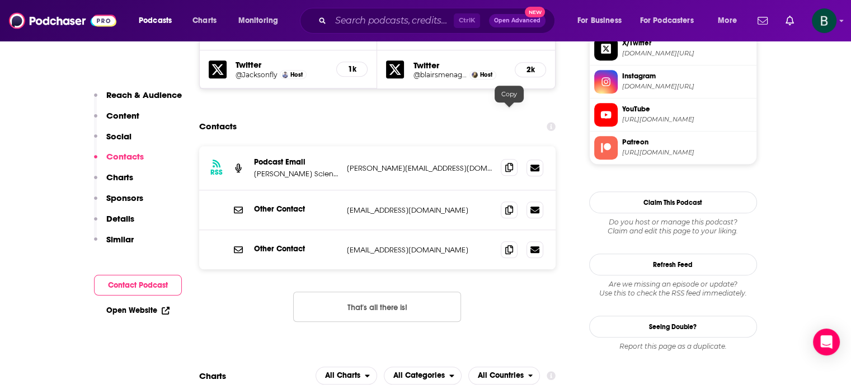
click at [506, 163] on icon at bounding box center [509, 167] width 8 height 9
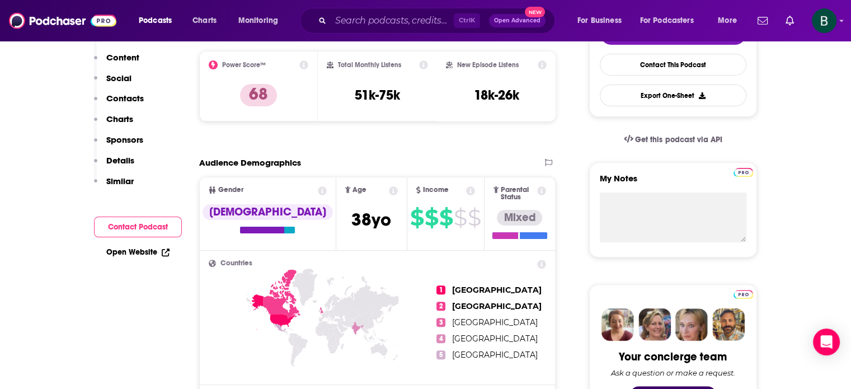
scroll to position [0, 0]
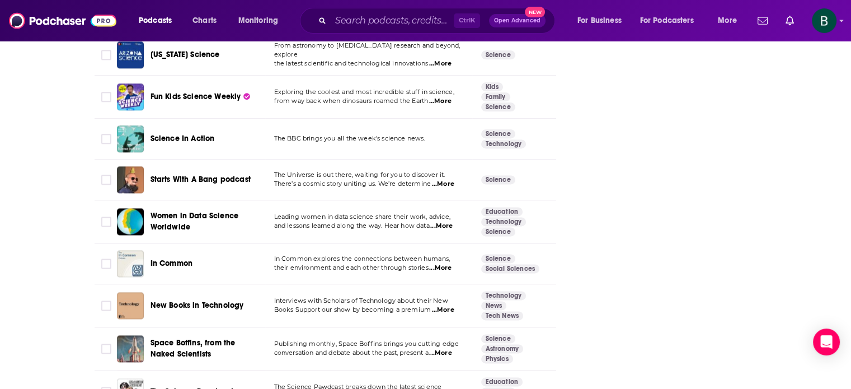
scroll to position [1903, 0]
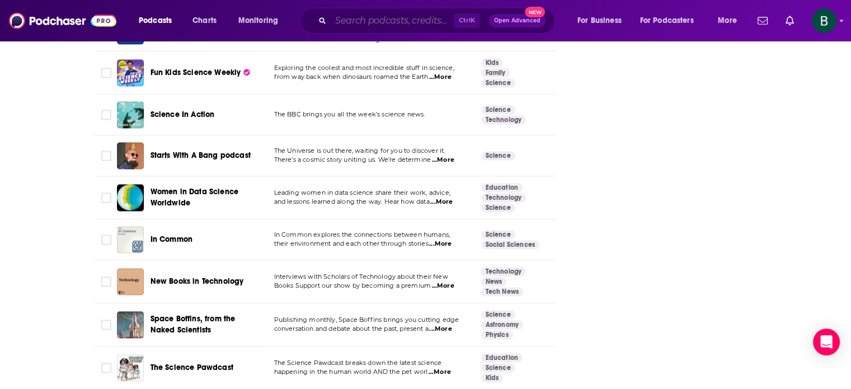
click at [429, 15] on input "Search podcasts, credits, & more..." at bounding box center [392, 21] width 123 height 18
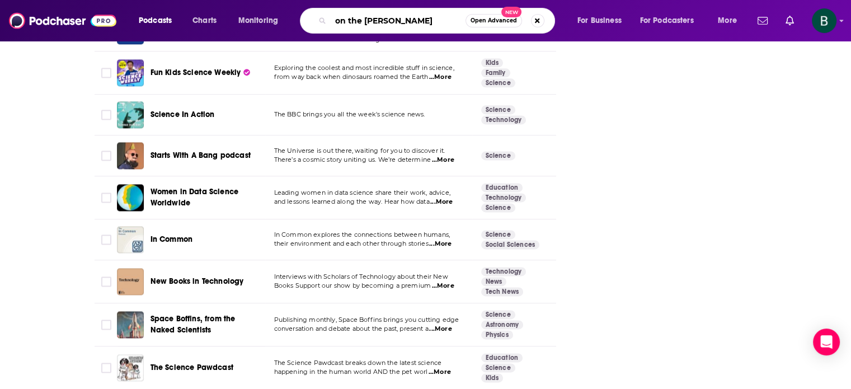
type input "on the pulse"
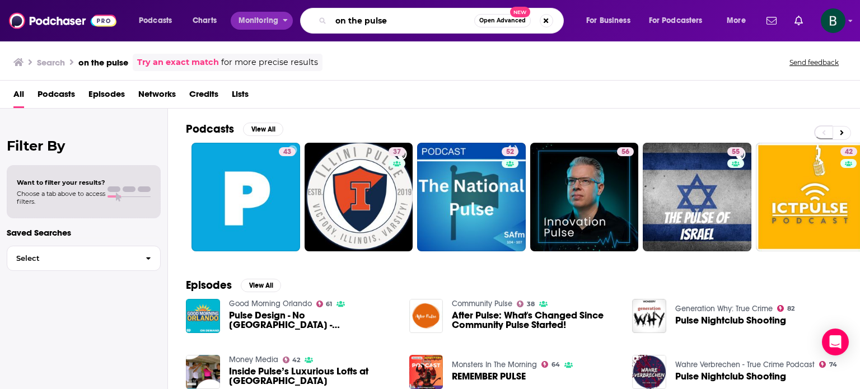
drag, startPoint x: 396, startPoint y: 20, endPoint x: 230, endPoint y: 21, distance: 166.8
click at [230, 21] on div "Podcasts Charts Monitoring on the pulse Open Advanced New For Business For Podc…" at bounding box center [443, 21] width 625 height 26
paste input "Passionate Pioneers with Mike Biselli"
type input "Passionate Pioneers with Mike Biselli"
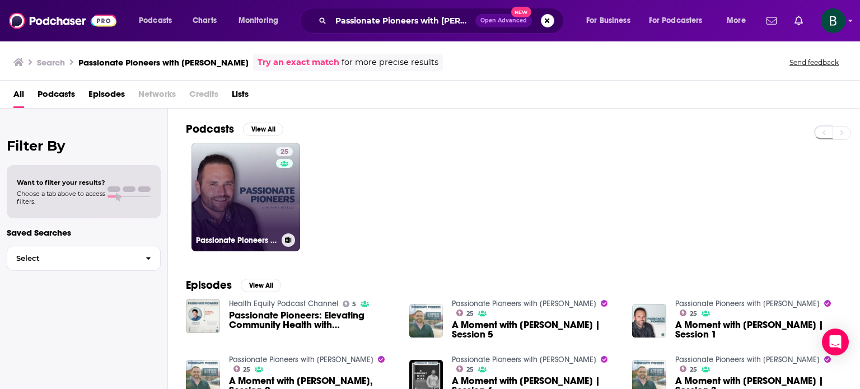
click at [208, 231] on link "25 Passionate Pioneers with Mike Biselli" at bounding box center [245, 197] width 109 height 109
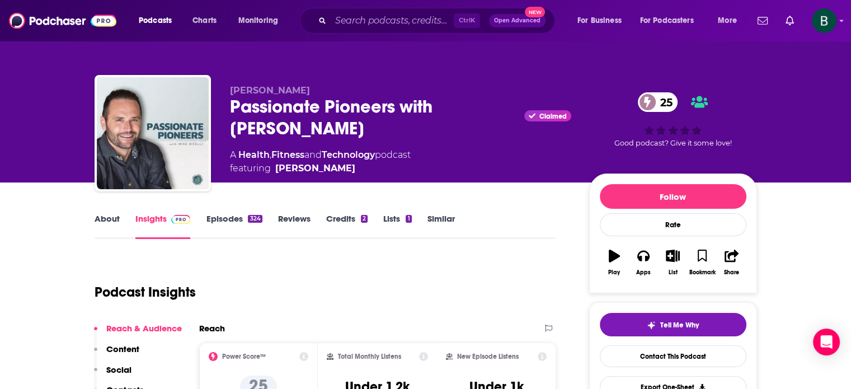
click at [103, 222] on link "About" at bounding box center [107, 226] width 25 height 26
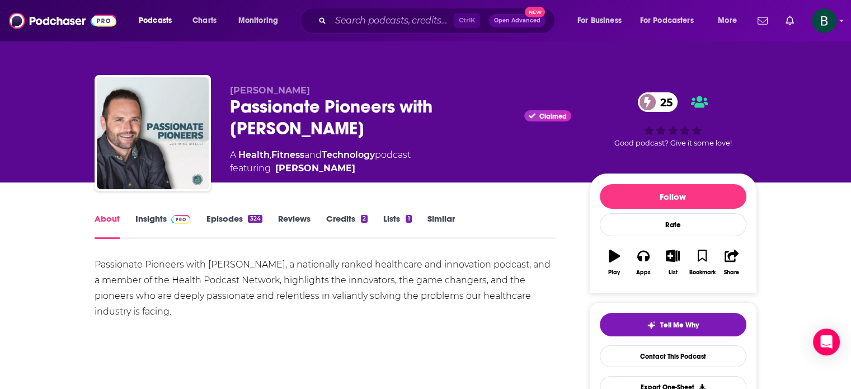
click at [144, 221] on link "Insights" at bounding box center [162, 226] width 55 height 26
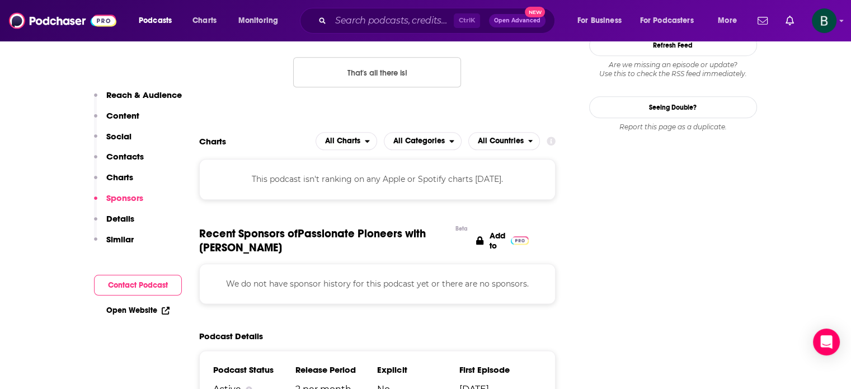
scroll to position [1120, 0]
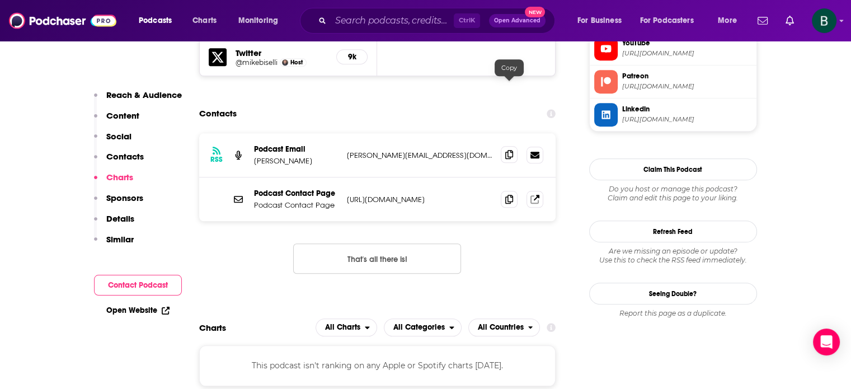
click at [511, 150] on icon at bounding box center [509, 154] width 8 height 9
click at [367, 22] on input "Search podcasts, credits, & more..." at bounding box center [392, 21] width 123 height 18
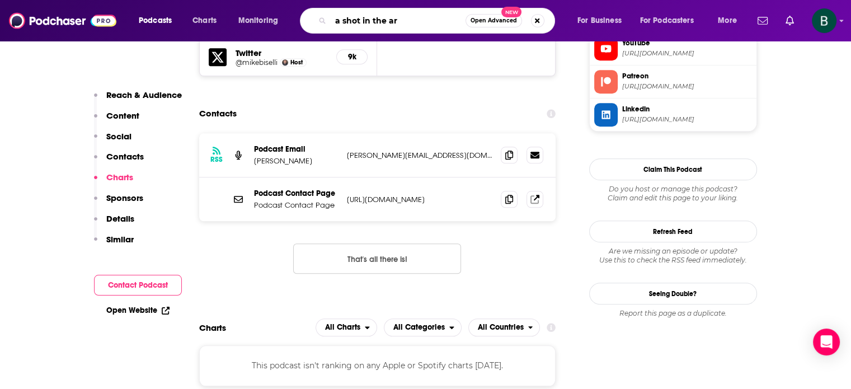
type input "a shot in the arm"
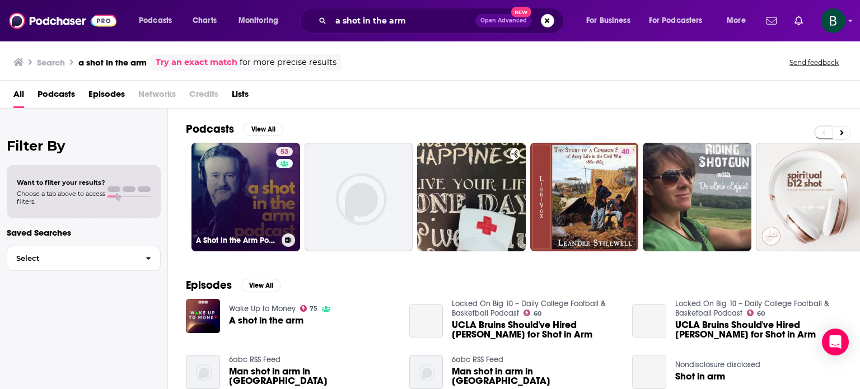
click at [255, 181] on link "53 A Shot in the Arm Podcast" at bounding box center [245, 197] width 109 height 109
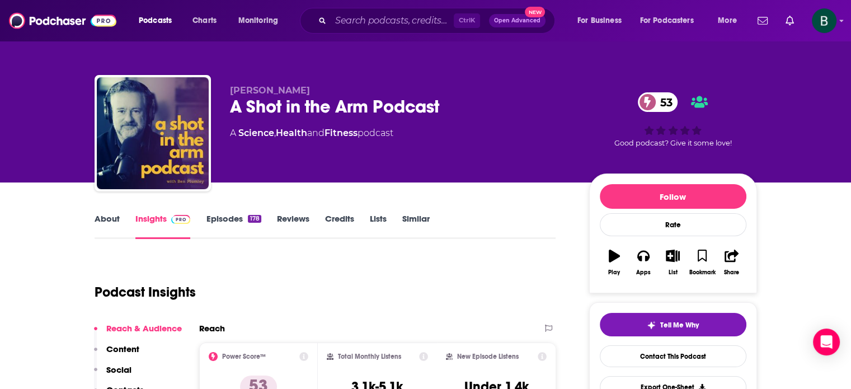
click at [420, 216] on link "Similar" at bounding box center [415, 226] width 27 height 26
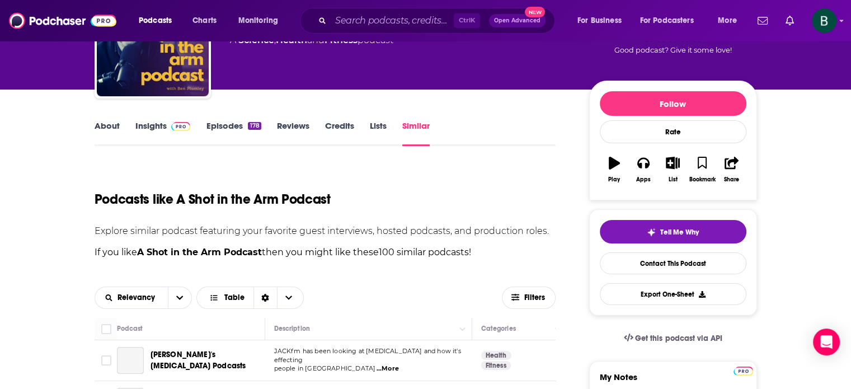
scroll to position [280, 0]
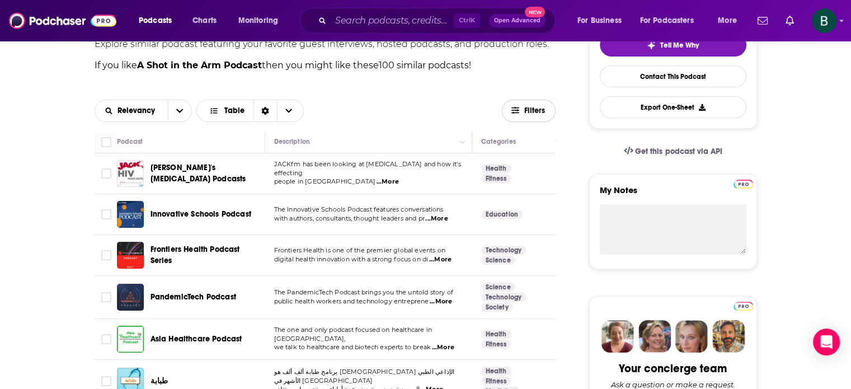
click at [522, 108] on span "Filters" at bounding box center [529, 110] width 53 height 8
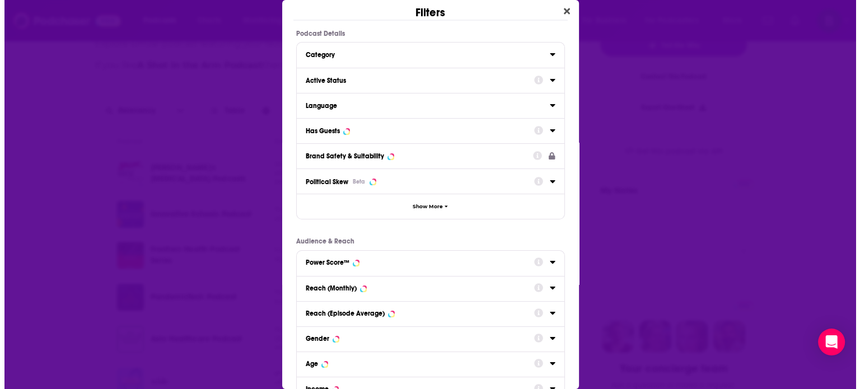
scroll to position [0, 0]
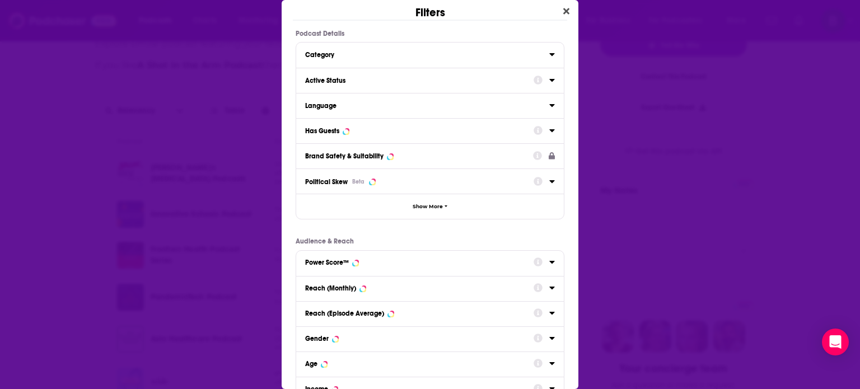
click at [549, 81] on icon "Dialog" at bounding box center [552, 80] width 6 height 9
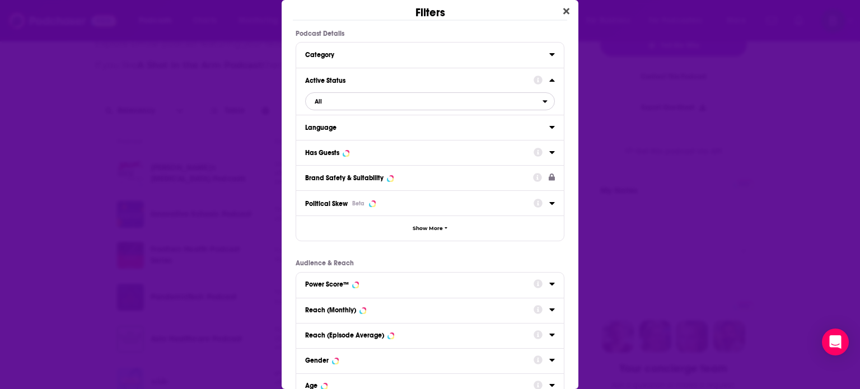
click at [542, 100] on icon "open menu" at bounding box center [544, 101] width 5 height 8
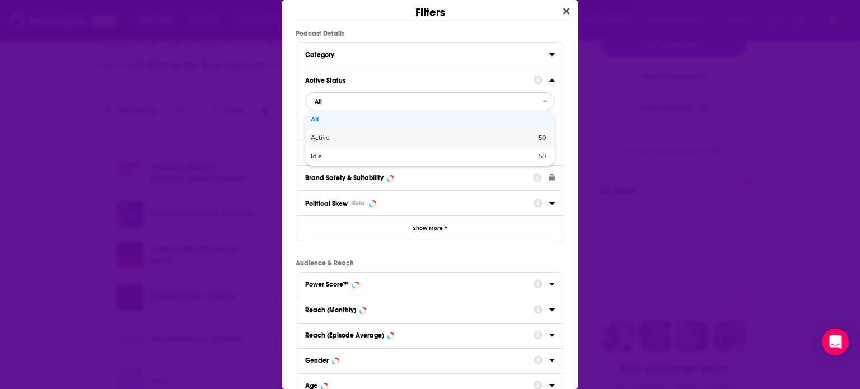
click at [320, 138] on span "Active" at bounding box center [372, 138] width 122 height 6
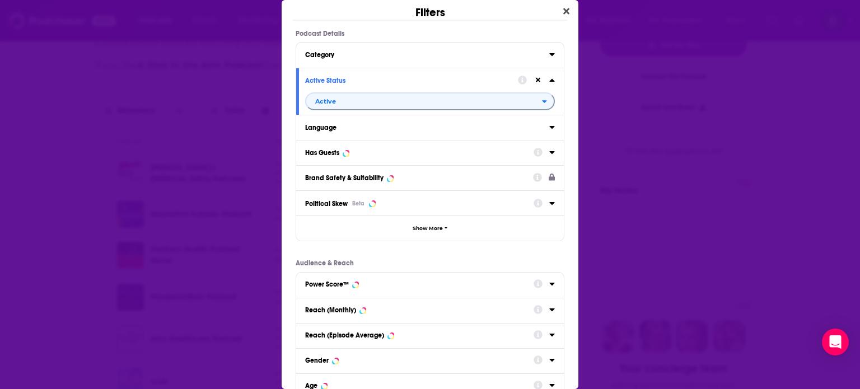
click at [549, 127] on icon "Dialog" at bounding box center [551, 127] width 5 height 3
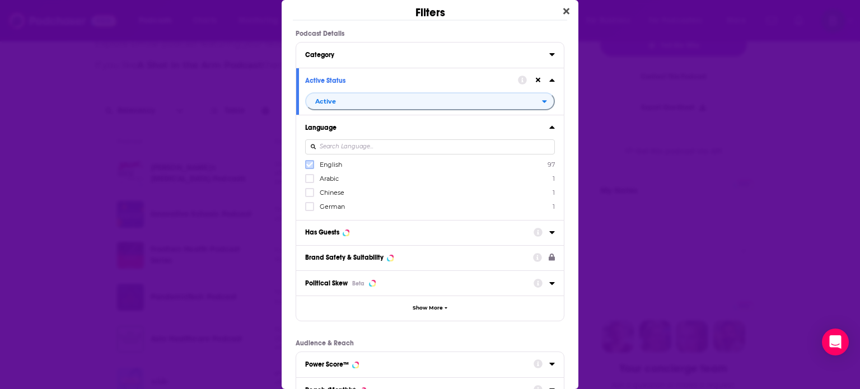
click at [307, 165] on icon "Dialog" at bounding box center [309, 164] width 7 height 5
click at [546, 232] on div "Has Guests" at bounding box center [430, 232] width 268 height 25
click at [549, 232] on icon "Dialog" at bounding box center [551, 232] width 5 height 3
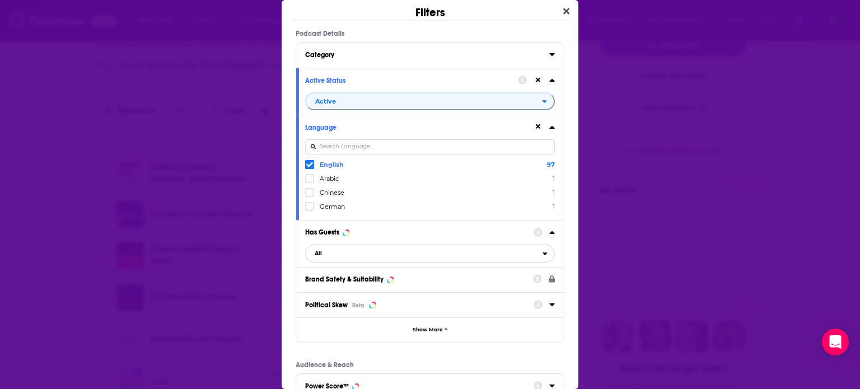
click at [542, 255] on icon "open menu" at bounding box center [544, 254] width 5 height 8
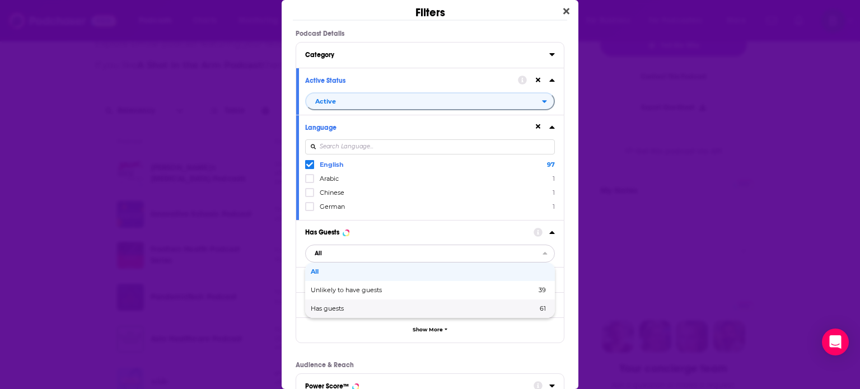
click at [317, 308] on span "Has guests" at bounding box center [376, 309] width 130 height 6
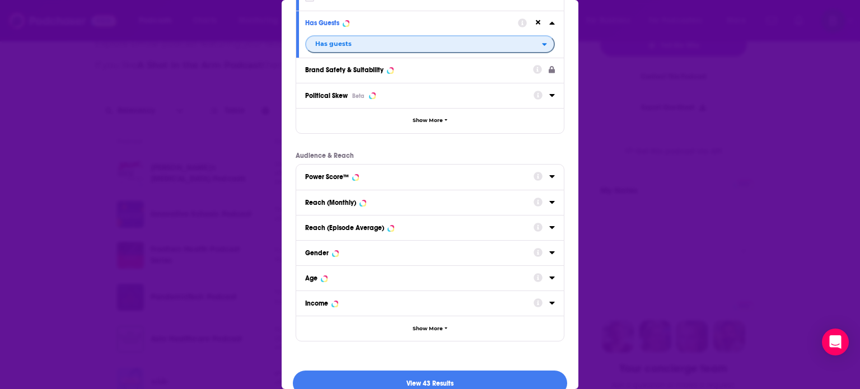
scroll to position [226, 0]
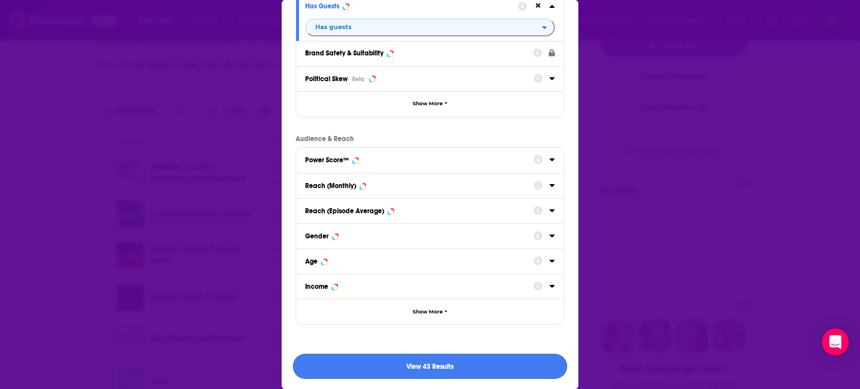
click at [424, 370] on button "View 43 Results" at bounding box center [430, 366] width 274 height 25
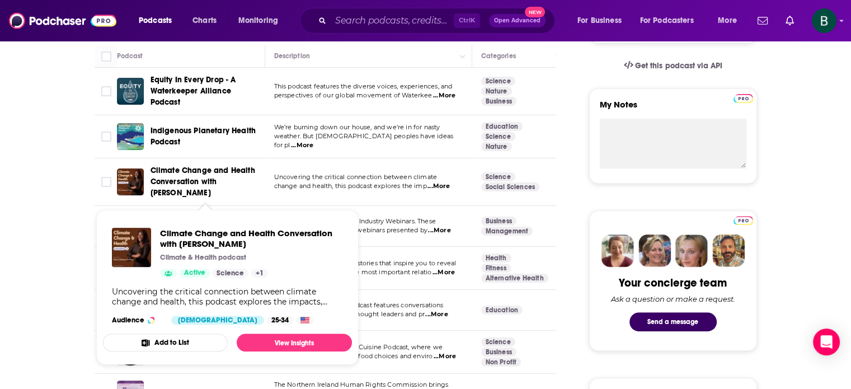
scroll to position [373, 0]
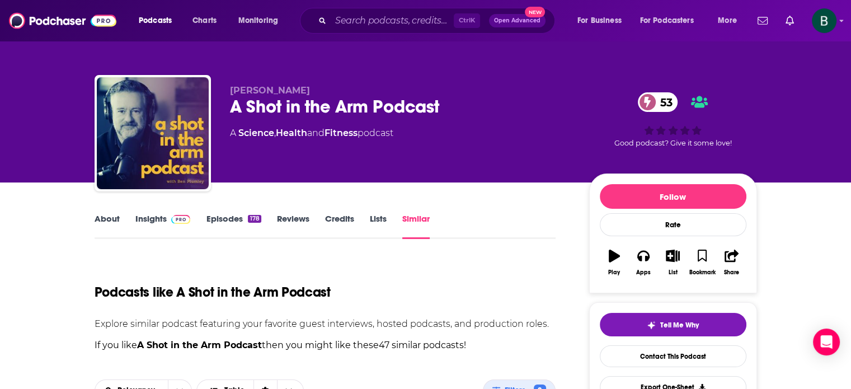
click at [371, 11] on div "Ctrl K Open Advanced New" at bounding box center [427, 21] width 255 height 26
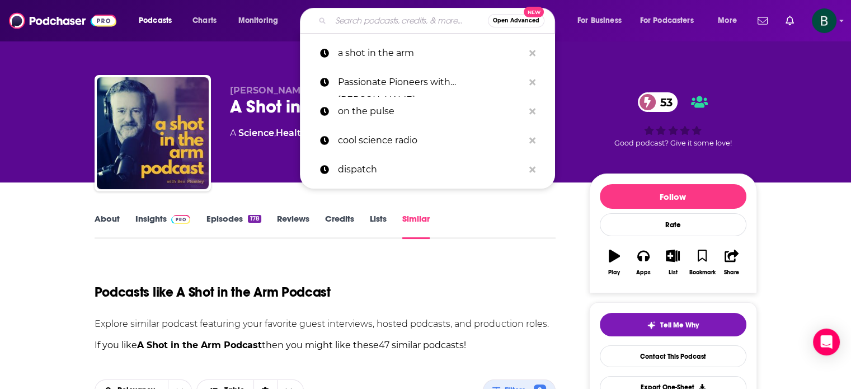
click at [372, 15] on input "Search podcasts, credits, & more..." at bounding box center [409, 21] width 157 height 18
paste input "Public Health Insight"
type input "Public Health Insight"
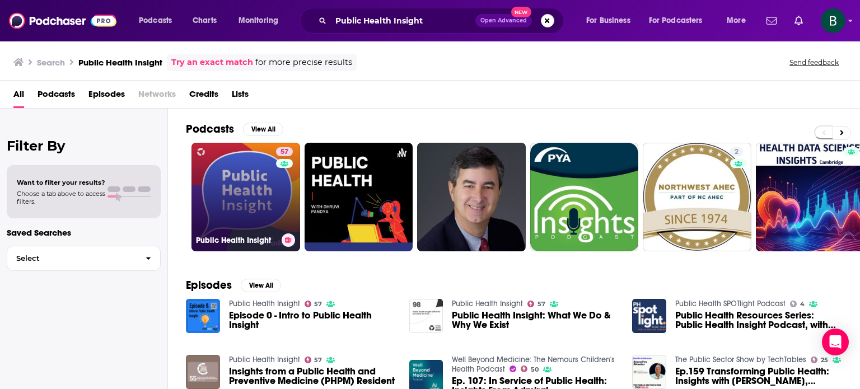
click at [238, 195] on link "57 Public Health Insight" at bounding box center [245, 197] width 109 height 109
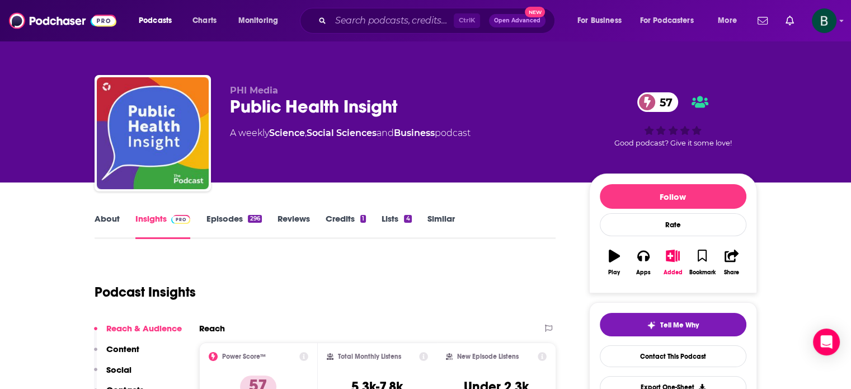
click at [438, 216] on link "Similar" at bounding box center [441, 226] width 27 height 26
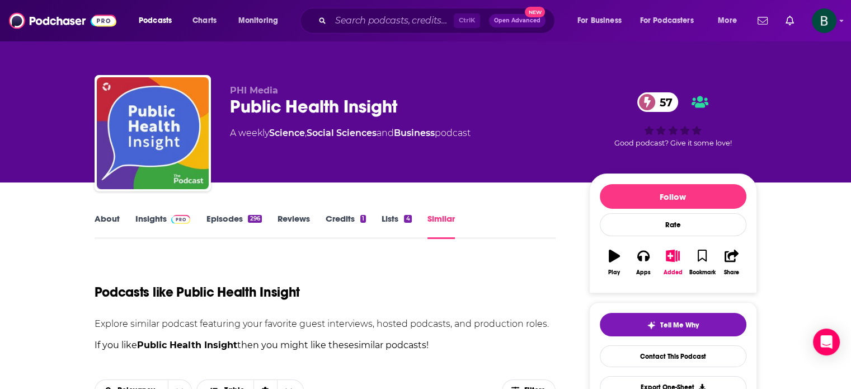
scroll to position [186, 0]
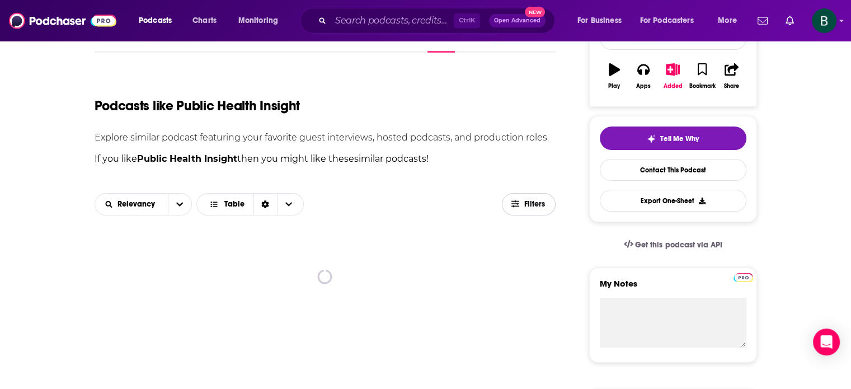
click at [529, 212] on button "Filters" at bounding box center [529, 204] width 54 height 22
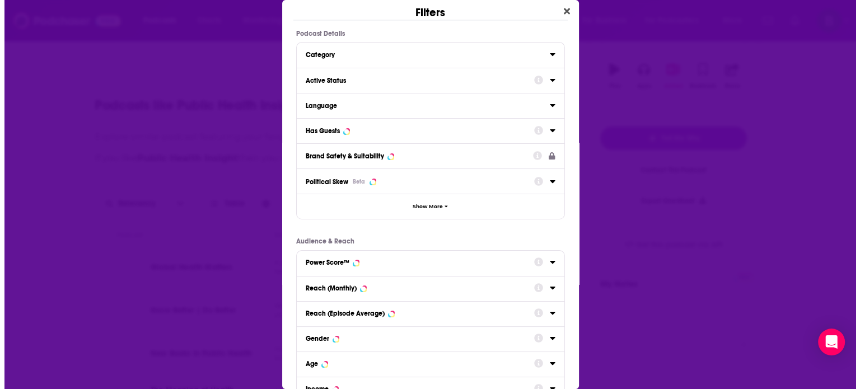
scroll to position [0, 0]
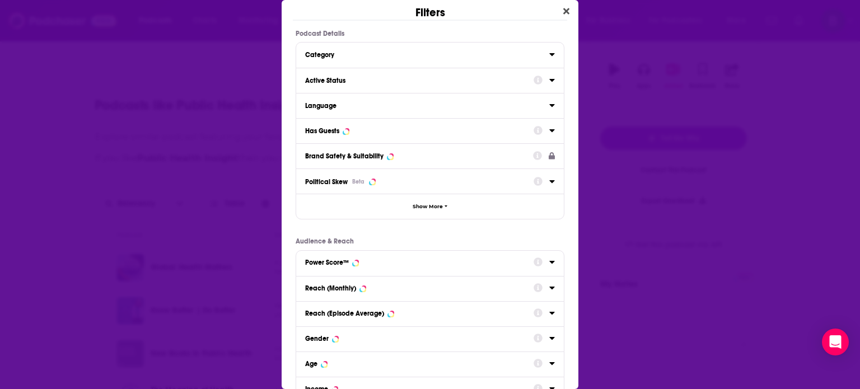
click at [549, 79] on icon "Dialog" at bounding box center [551, 80] width 5 height 3
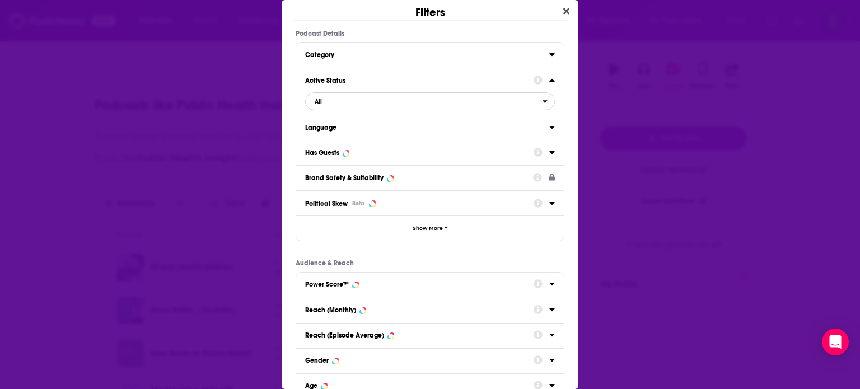
click at [533, 101] on span "All" at bounding box center [424, 101] width 237 height 15
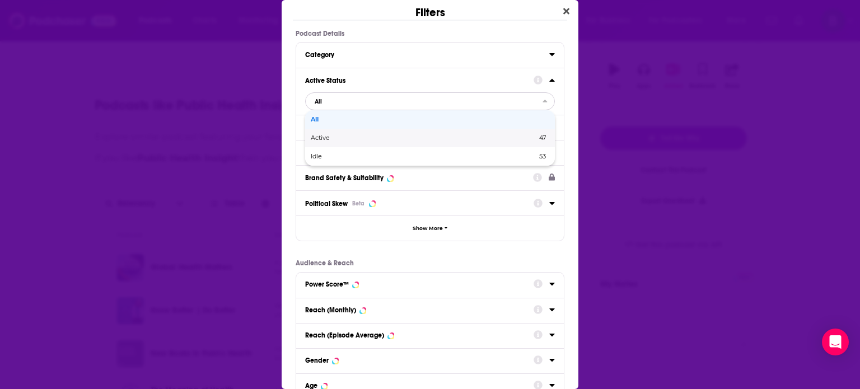
click at [336, 141] on div "Active 47" at bounding box center [430, 138] width 250 height 18
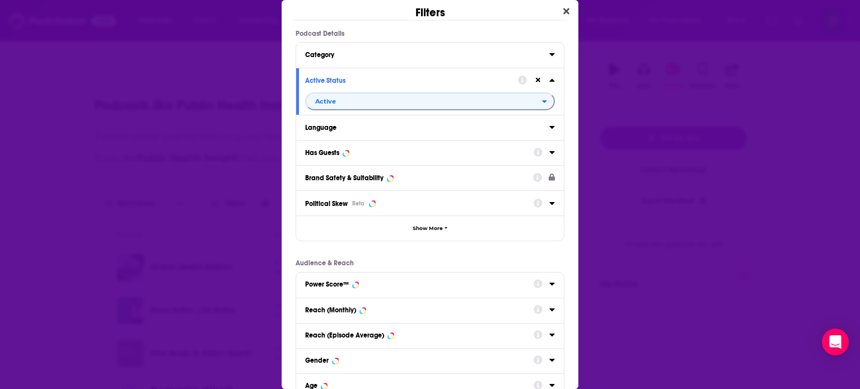
click at [549, 126] on icon "Dialog" at bounding box center [551, 127] width 5 height 3
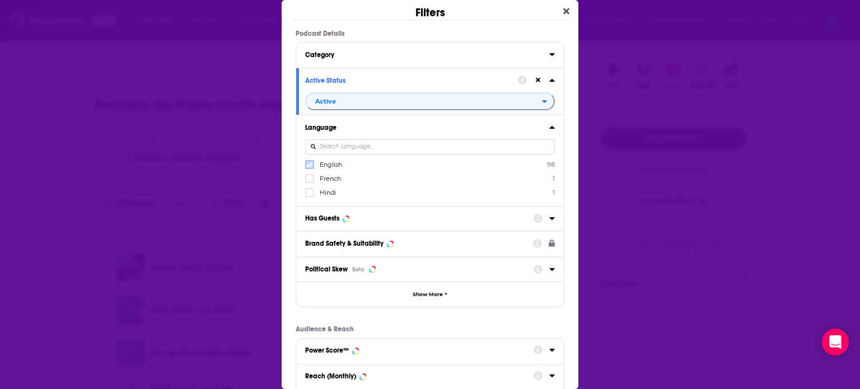
click at [307, 162] on icon "Dialog" at bounding box center [309, 164] width 7 height 7
click at [549, 215] on icon "Dialog" at bounding box center [552, 218] width 6 height 9
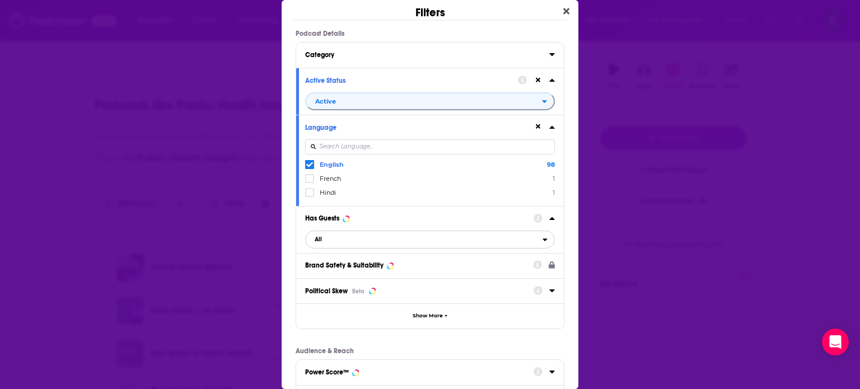
click at [542, 238] on icon "open menu" at bounding box center [544, 240] width 5 height 8
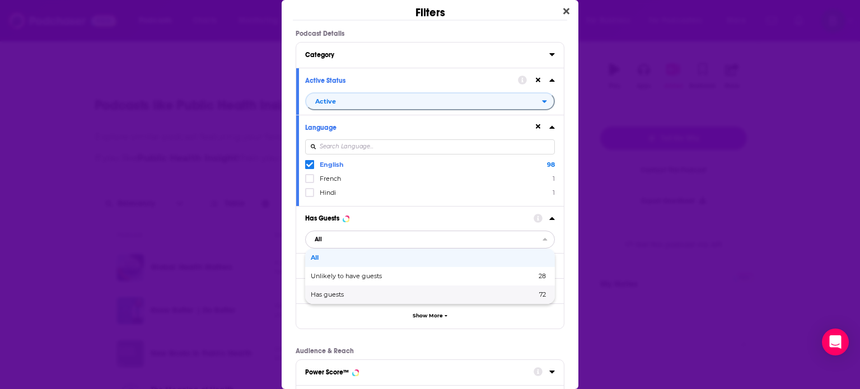
click at [346, 292] on span "Has guests" at bounding box center [375, 295] width 129 height 6
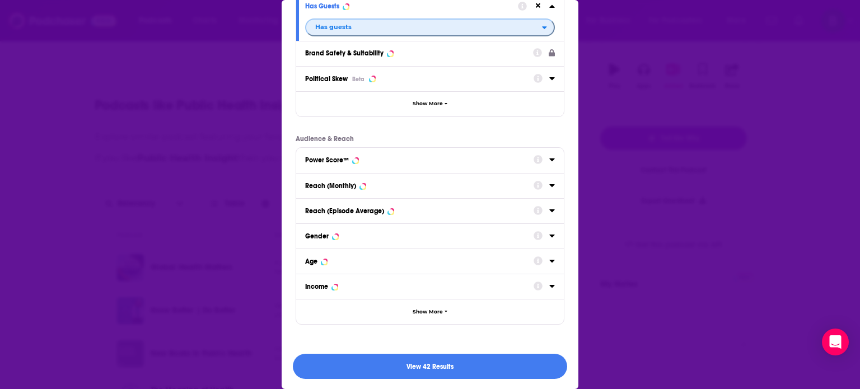
scroll to position [213, 0]
click at [428, 367] on button "View 42 Results" at bounding box center [430, 365] width 274 height 25
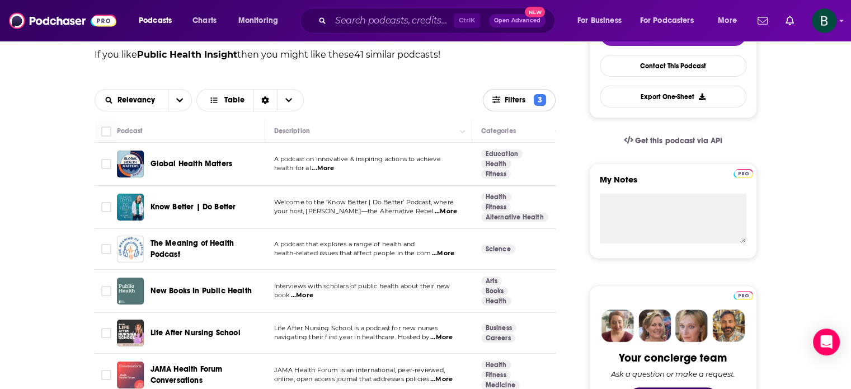
scroll to position [280, 0]
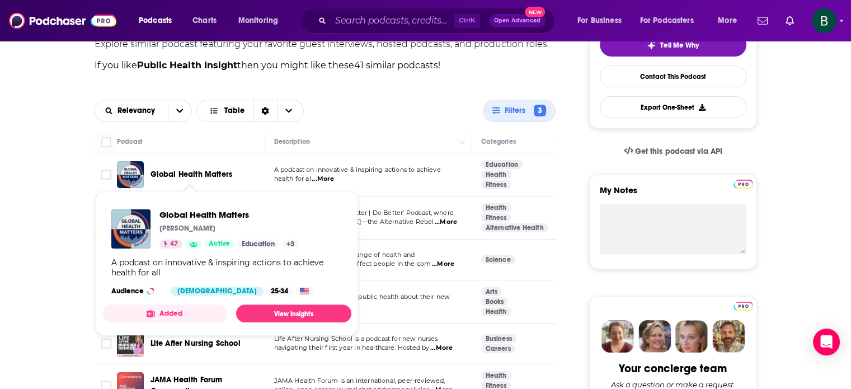
click at [210, 178] on span "Global Health Matters" at bounding box center [192, 175] width 82 height 10
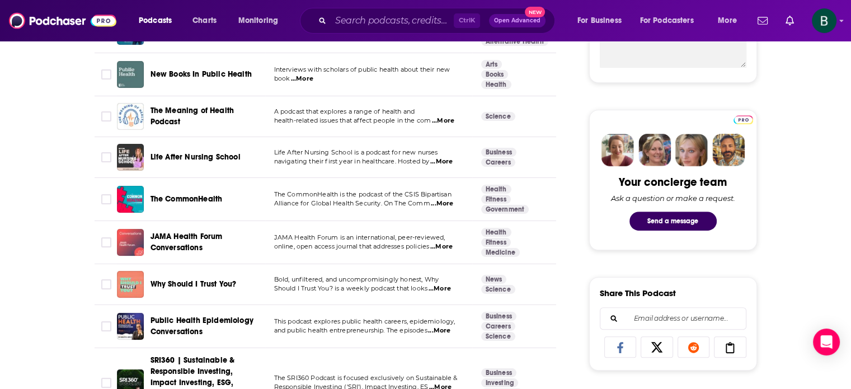
scroll to position [373, 0]
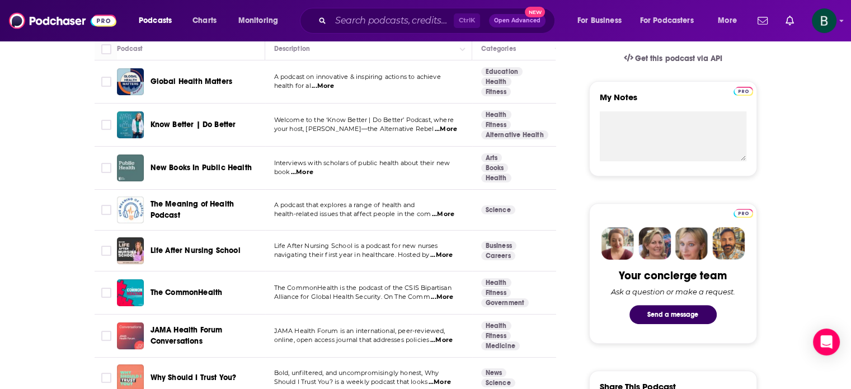
click at [449, 125] on span "...More" at bounding box center [446, 129] width 22 height 9
click at [459, 213] on p "health-related issues that affect people in the com ...More" at bounding box center [368, 214] width 189 height 9
click at [450, 211] on span "...More" at bounding box center [443, 214] width 22 height 9
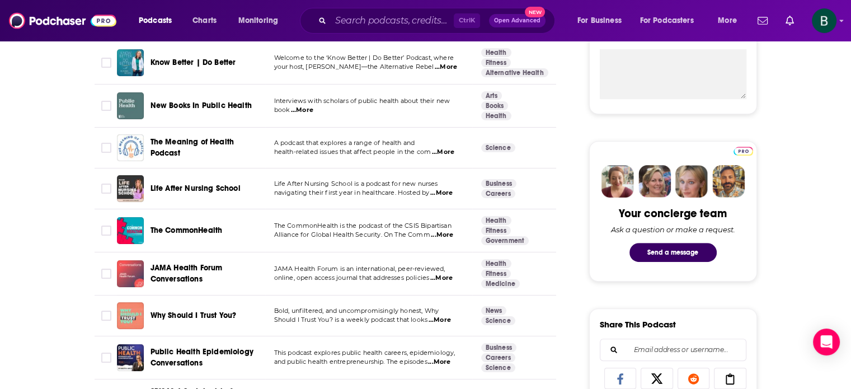
scroll to position [466, 0]
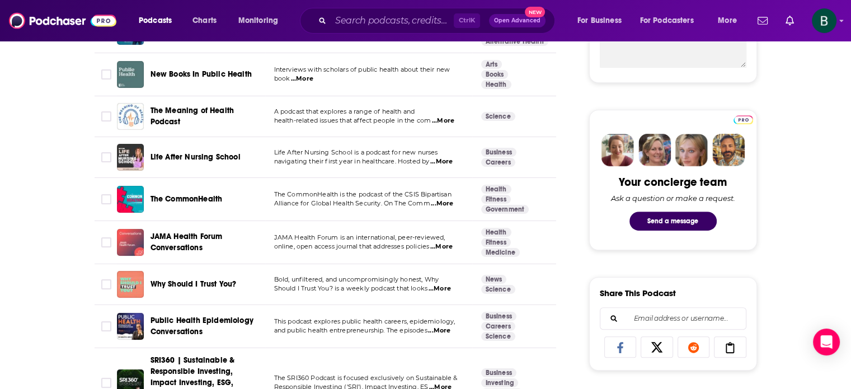
click at [445, 202] on span "...More" at bounding box center [442, 203] width 22 height 9
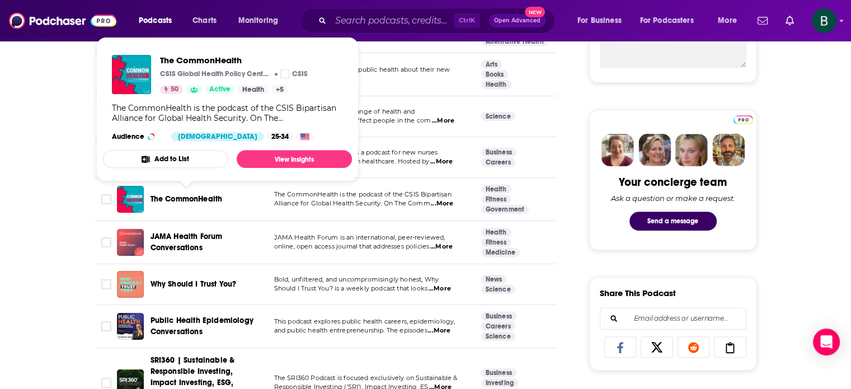
click at [186, 194] on span "The CommonHealth" at bounding box center [187, 199] width 72 height 10
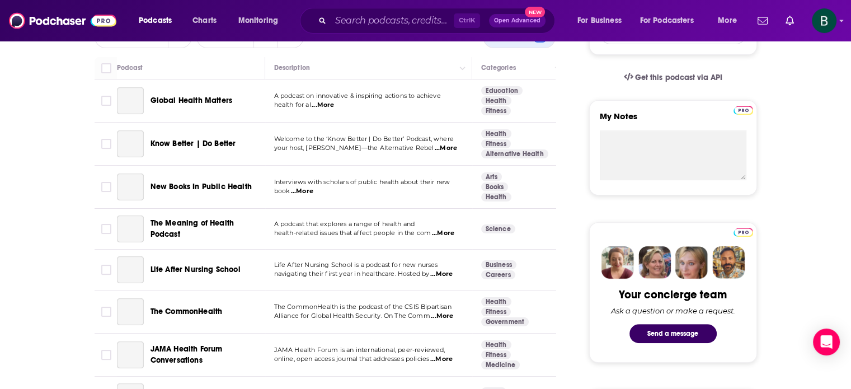
scroll to position [746, 0]
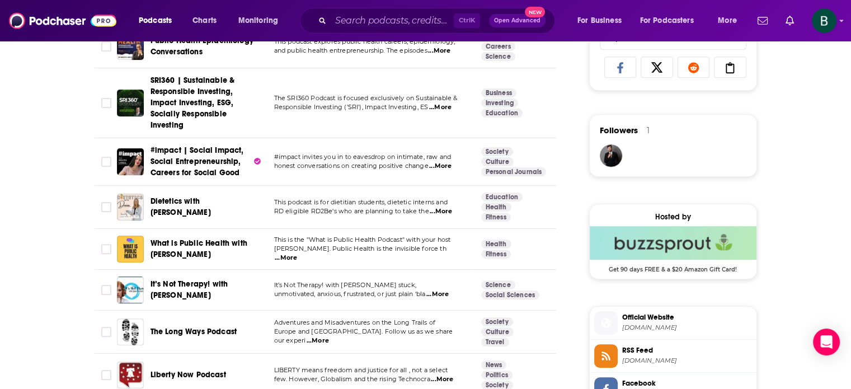
click at [297, 254] on span "...More" at bounding box center [286, 258] width 22 height 9
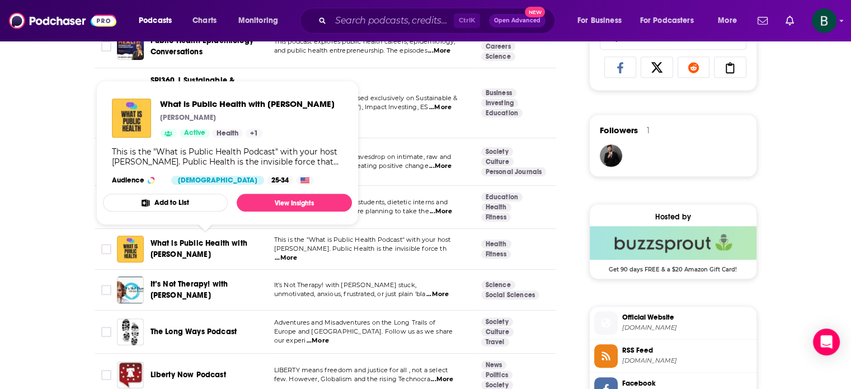
click at [217, 238] on span "What is Public Health with Dr. Kee Chan" at bounding box center [199, 248] width 97 height 21
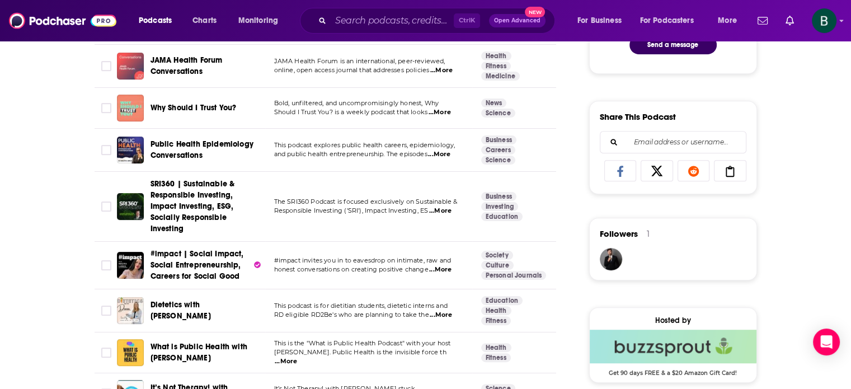
scroll to position [653, 0]
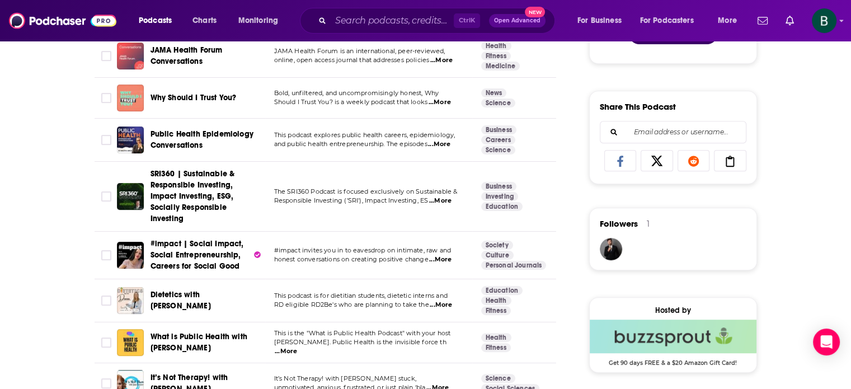
click at [441, 142] on span "...More" at bounding box center [439, 144] width 22 height 9
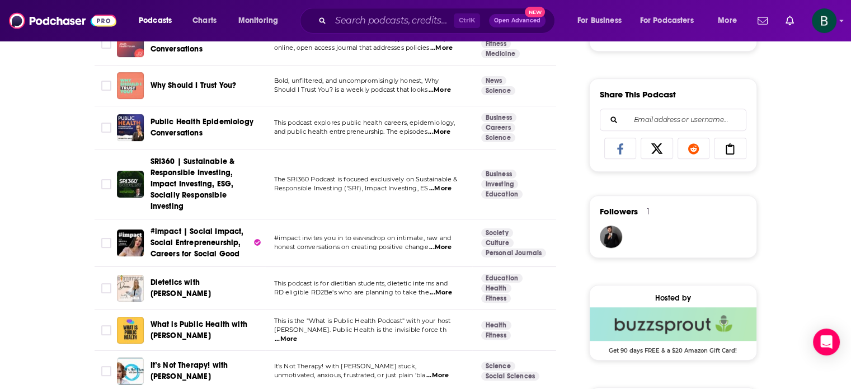
scroll to position [0, 0]
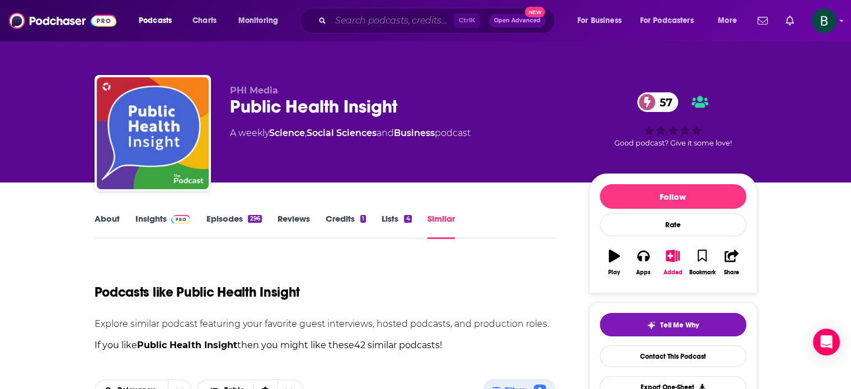
click at [385, 14] on input "Search podcasts, credits, & more..." at bounding box center [392, 21] width 123 height 18
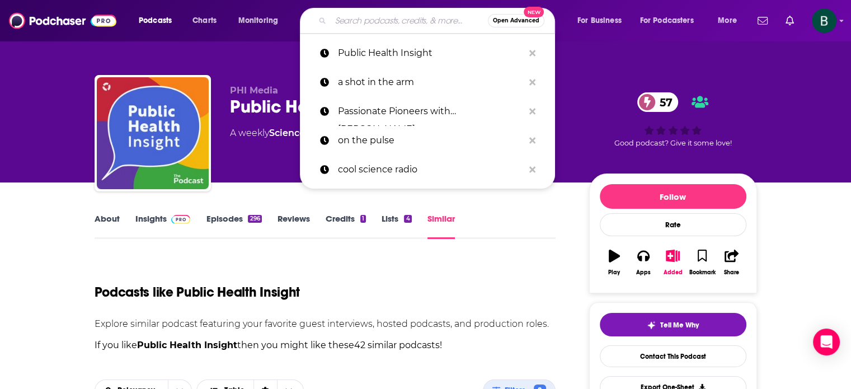
paste input "An Arm and a Leg podcast"
type input "An Arm and a Leg podcast"
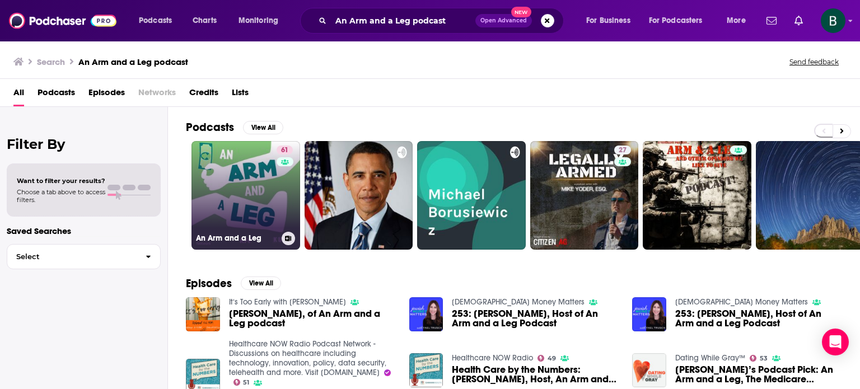
click at [240, 185] on link "61 An Arm and a Leg" at bounding box center [245, 195] width 109 height 109
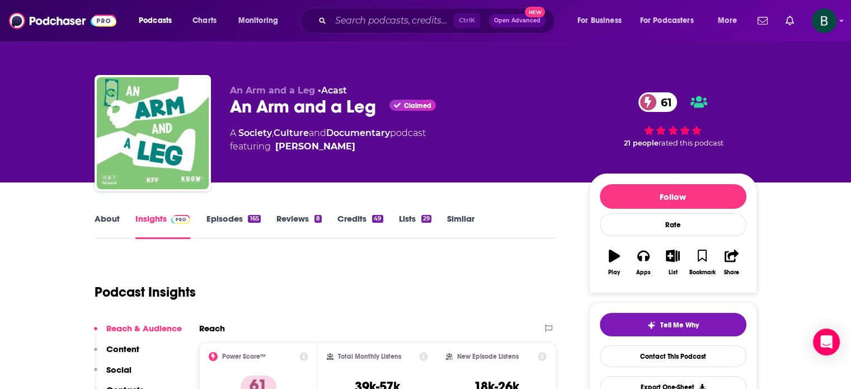
click at [110, 217] on link "About" at bounding box center [107, 226] width 25 height 26
